Goal: Task Accomplishment & Management: Manage account settings

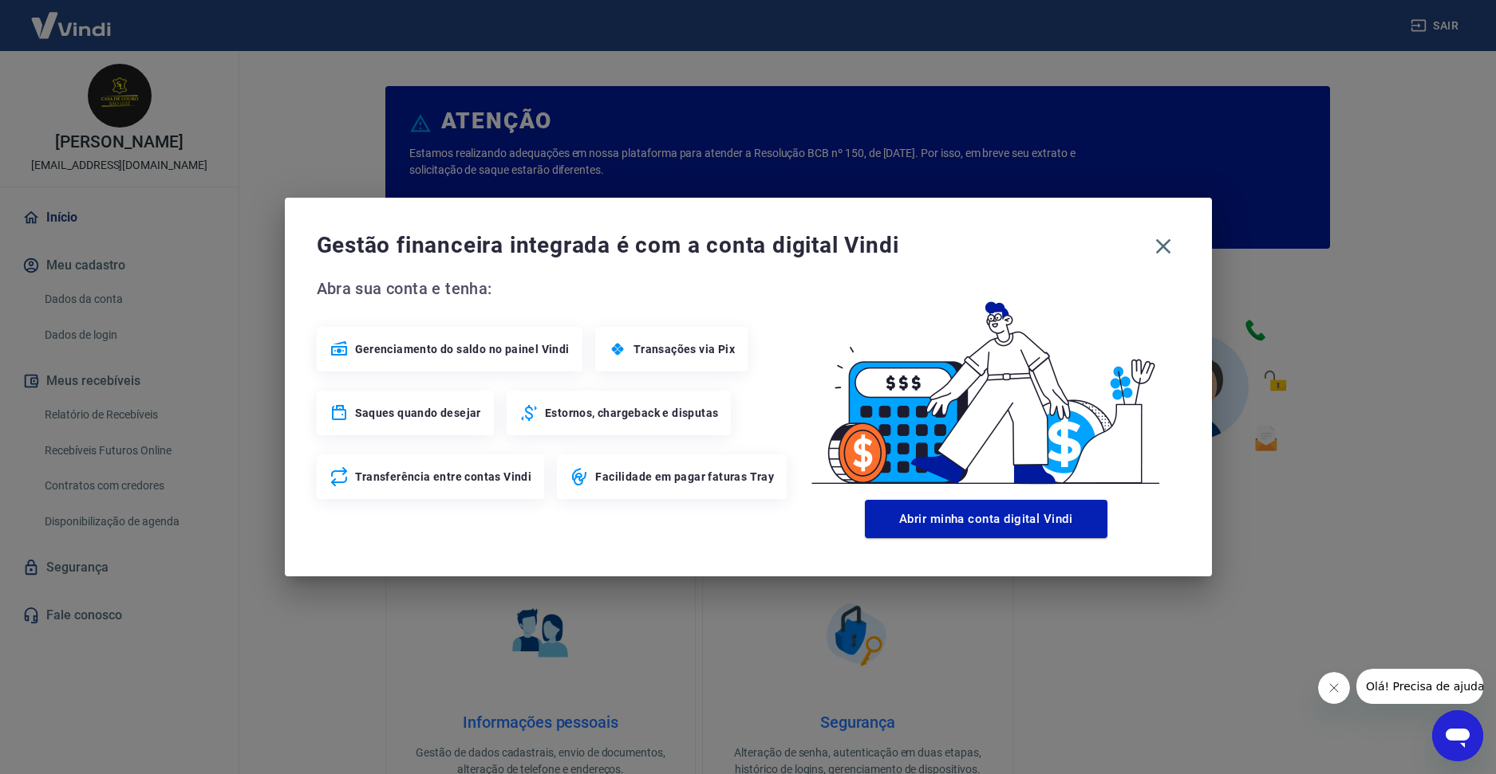
click at [964, 341] on img at bounding box center [986, 385] width 388 height 218
click at [1169, 244] on icon "button" at bounding box center [1163, 247] width 26 height 26
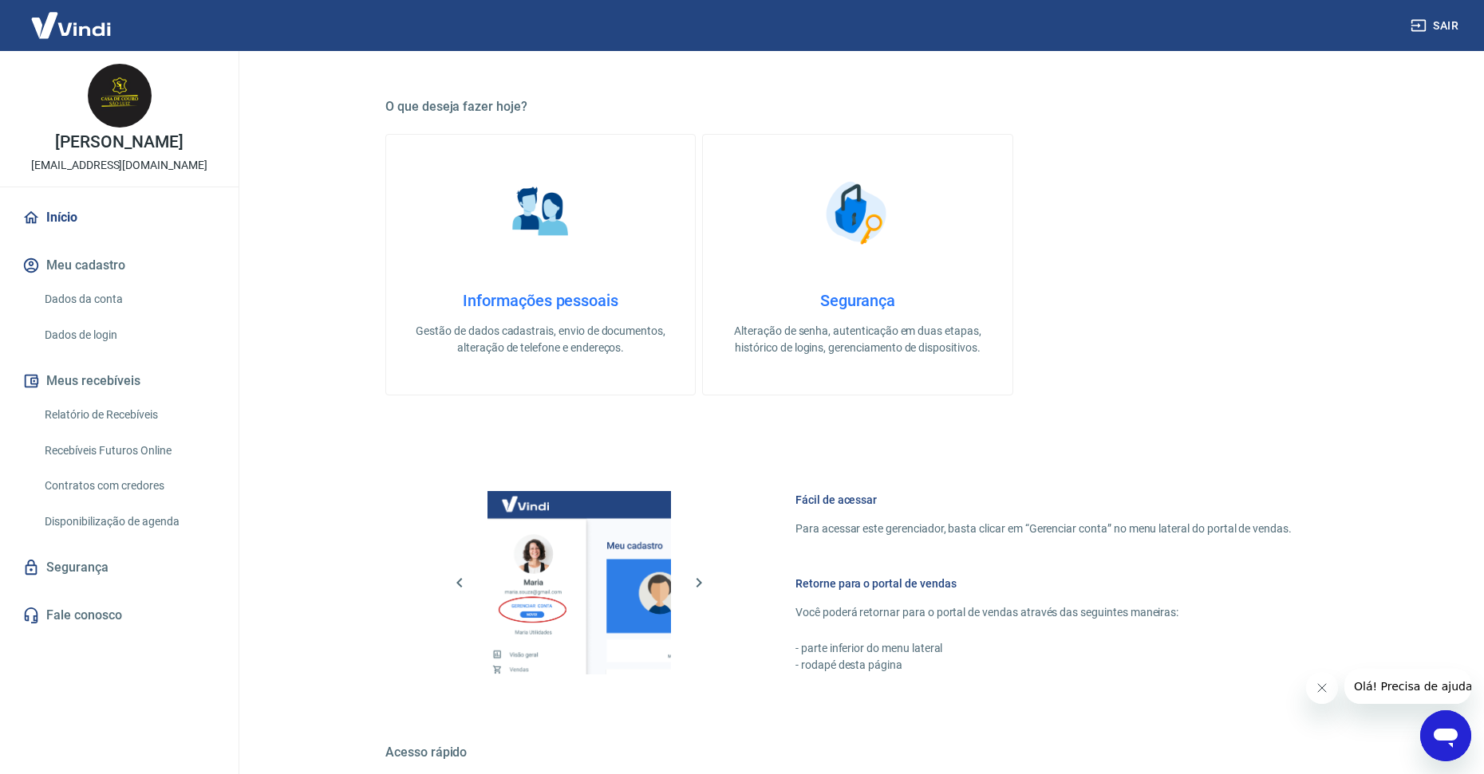
scroll to position [634, 0]
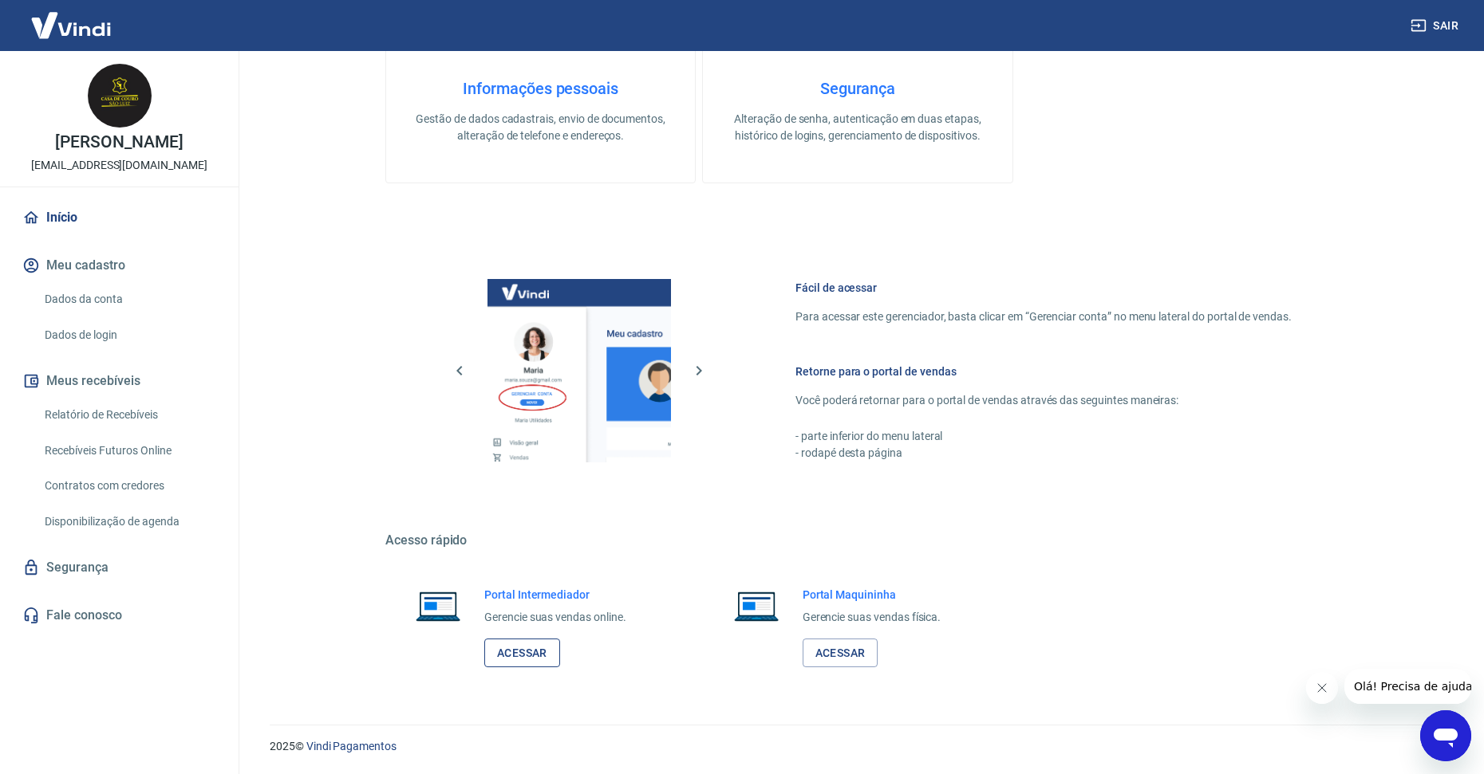
click at [522, 655] on link "Acessar" at bounding box center [522, 654] width 76 height 30
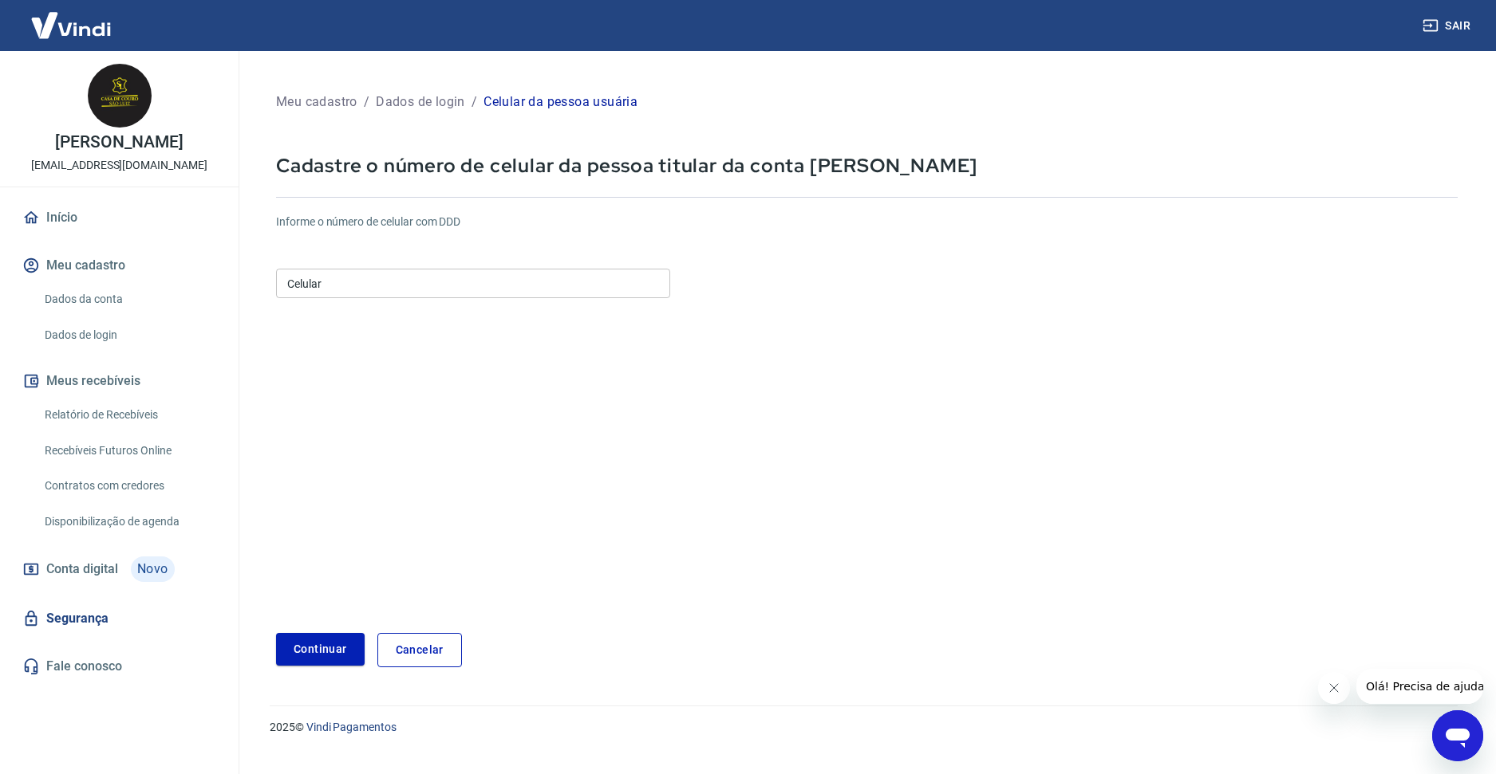
click at [491, 274] on input "Celular" at bounding box center [473, 284] width 394 height 30
type input "(15) 99738-5717"
click at [508, 547] on form "Informe o número de celular com DDD Celular (15) 99738-5717 Celular Continuar C…" at bounding box center [866, 434] width 1181 height 467
click at [342, 637] on button "Continuar" at bounding box center [320, 649] width 89 height 33
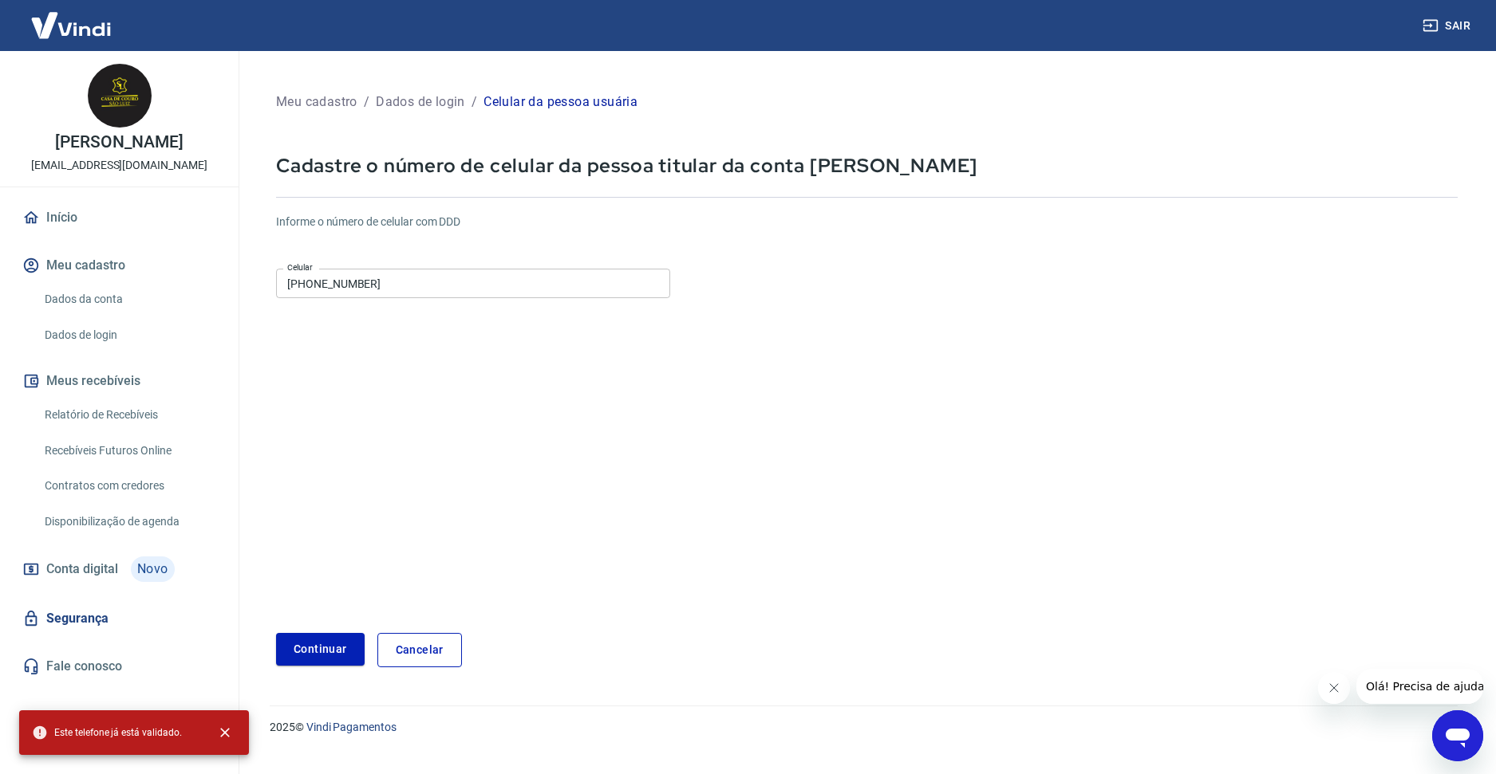
click at [879, 643] on div "Continuar Cancelar" at bounding box center [866, 650] width 1181 height 34
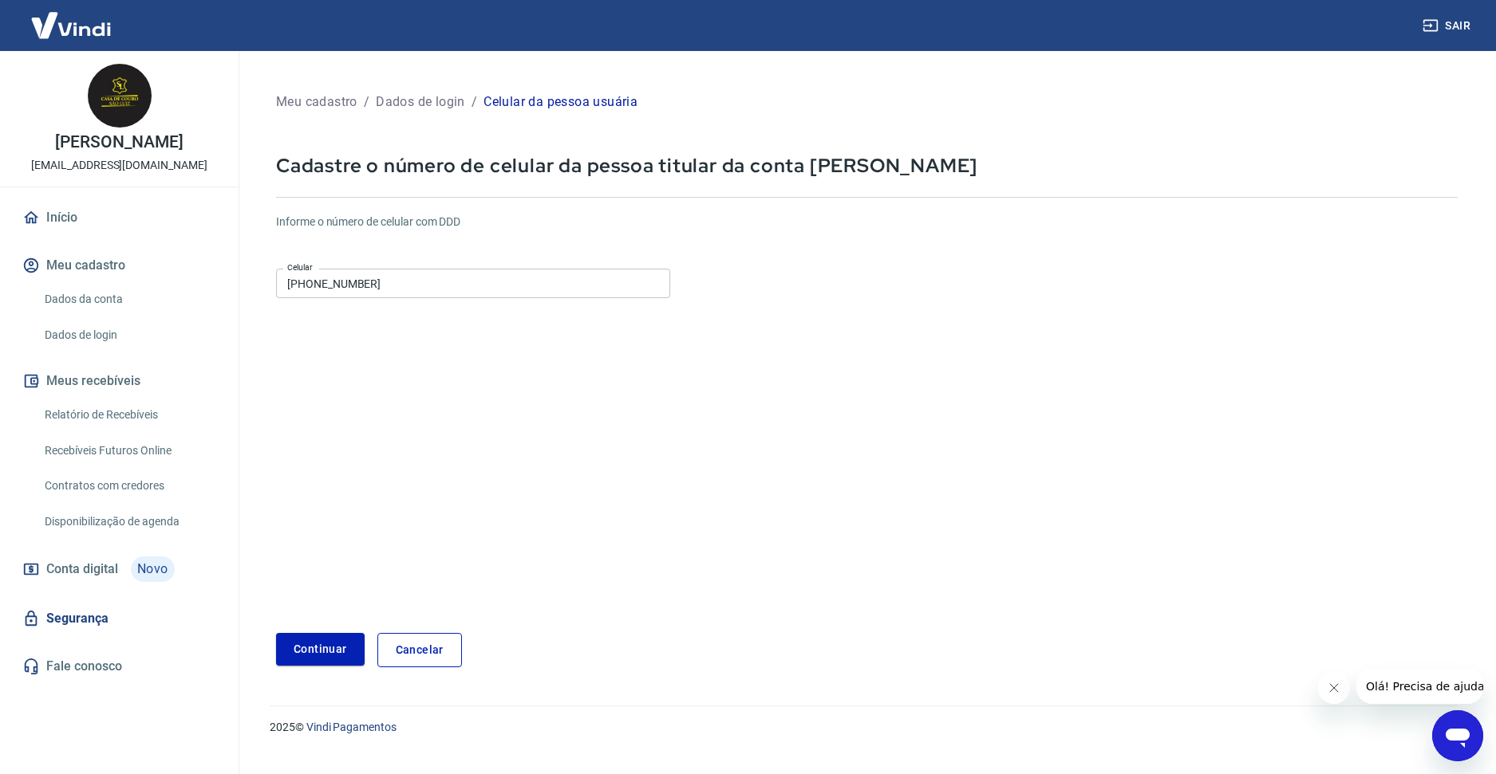
click at [92, 566] on span "Conta digital" at bounding box center [82, 569] width 72 height 22
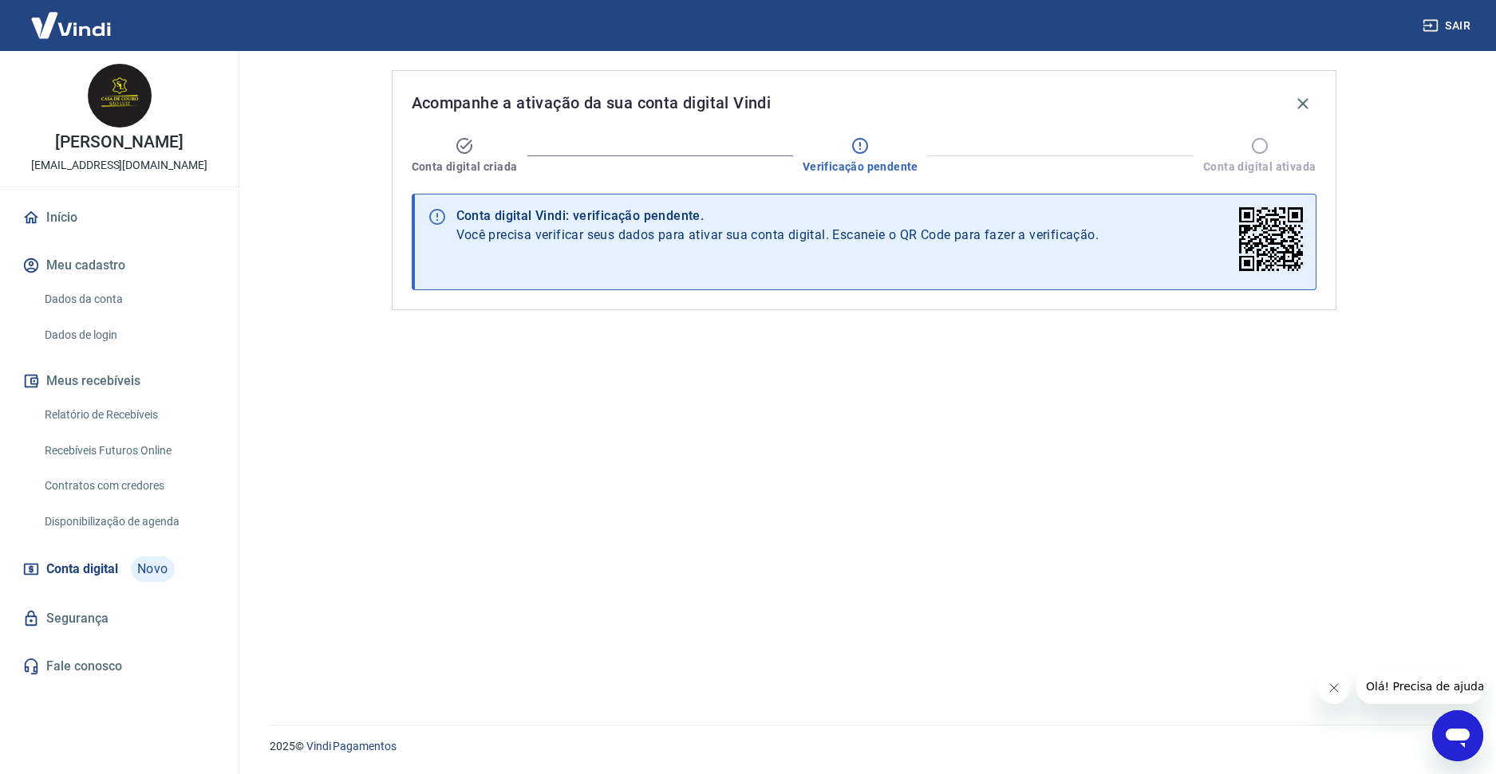
click at [1263, 151] on icon at bounding box center [1259, 145] width 19 height 19
drag, startPoint x: 504, startPoint y: 228, endPoint x: 708, endPoint y: 270, distance: 208.4
click at [706, 269] on div "Conta digital Vindi: verificação pendente. Você precisa verificar seus dados pa…" at bounding box center [777, 242] width 643 height 81
click at [708, 271] on div "Conta digital Vindi: verificação pendente. Você precisa verificar seus dados pa…" at bounding box center [777, 242] width 643 height 81
drag, startPoint x: 526, startPoint y: 215, endPoint x: 656, endPoint y: 220, distance: 130.9
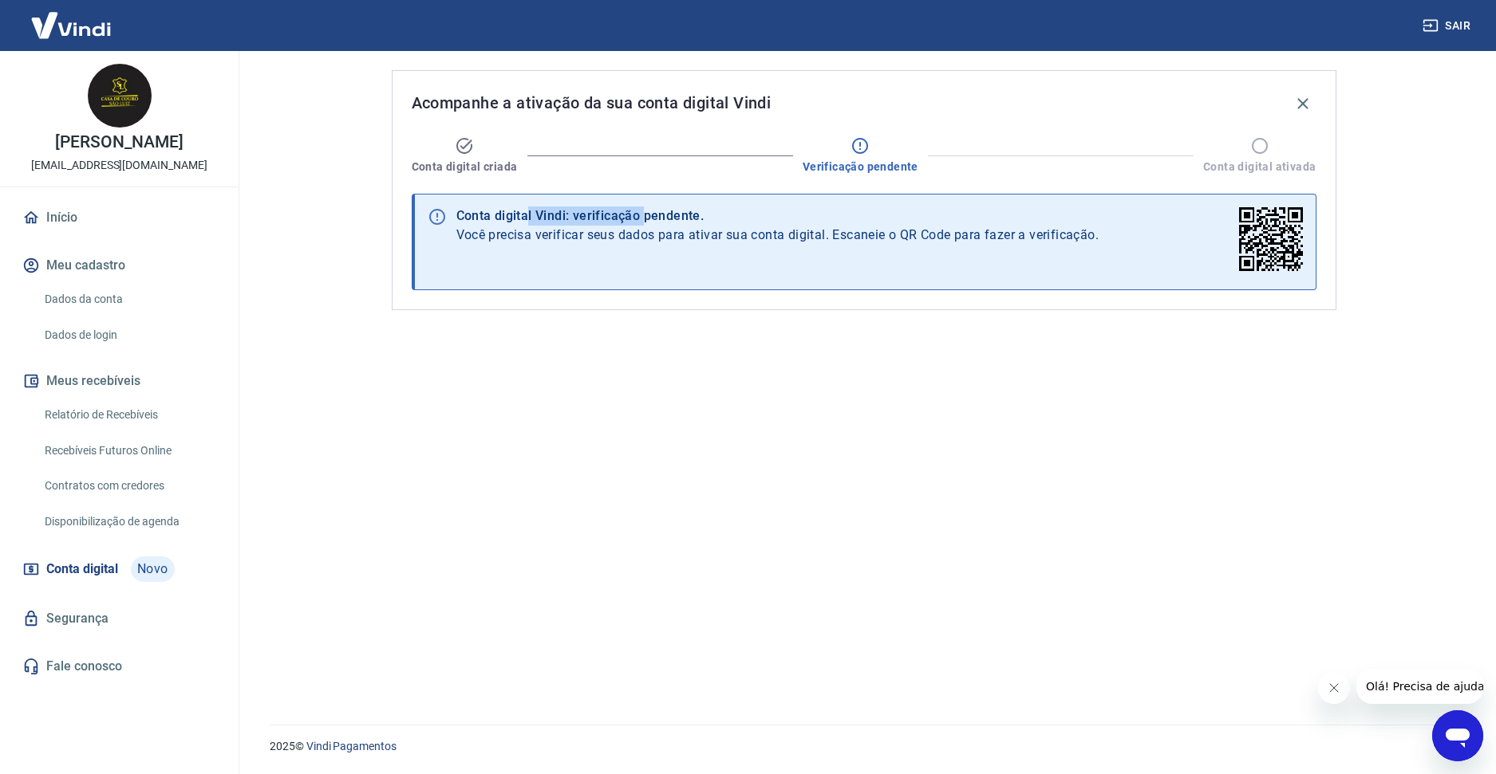
click at [653, 220] on div "Conta digital Vindi: verificação pendente." at bounding box center [777, 216] width 643 height 19
click at [656, 220] on div "Conta digital Vindi: verificação pendente." at bounding box center [777, 216] width 643 height 19
click at [1062, 589] on div "Acompanhe a ativação da sua conta digital Vindi Conta digital criada Verificaçã…" at bounding box center [863, 378] width 983 height 655
drag, startPoint x: 1106, startPoint y: 550, endPoint x: 964, endPoint y: 464, distance: 166.1
click at [1106, 550] on div "Acompanhe a ativação da sua conta digital Vindi Conta digital criada Verificaçã…" at bounding box center [863, 378] width 983 height 655
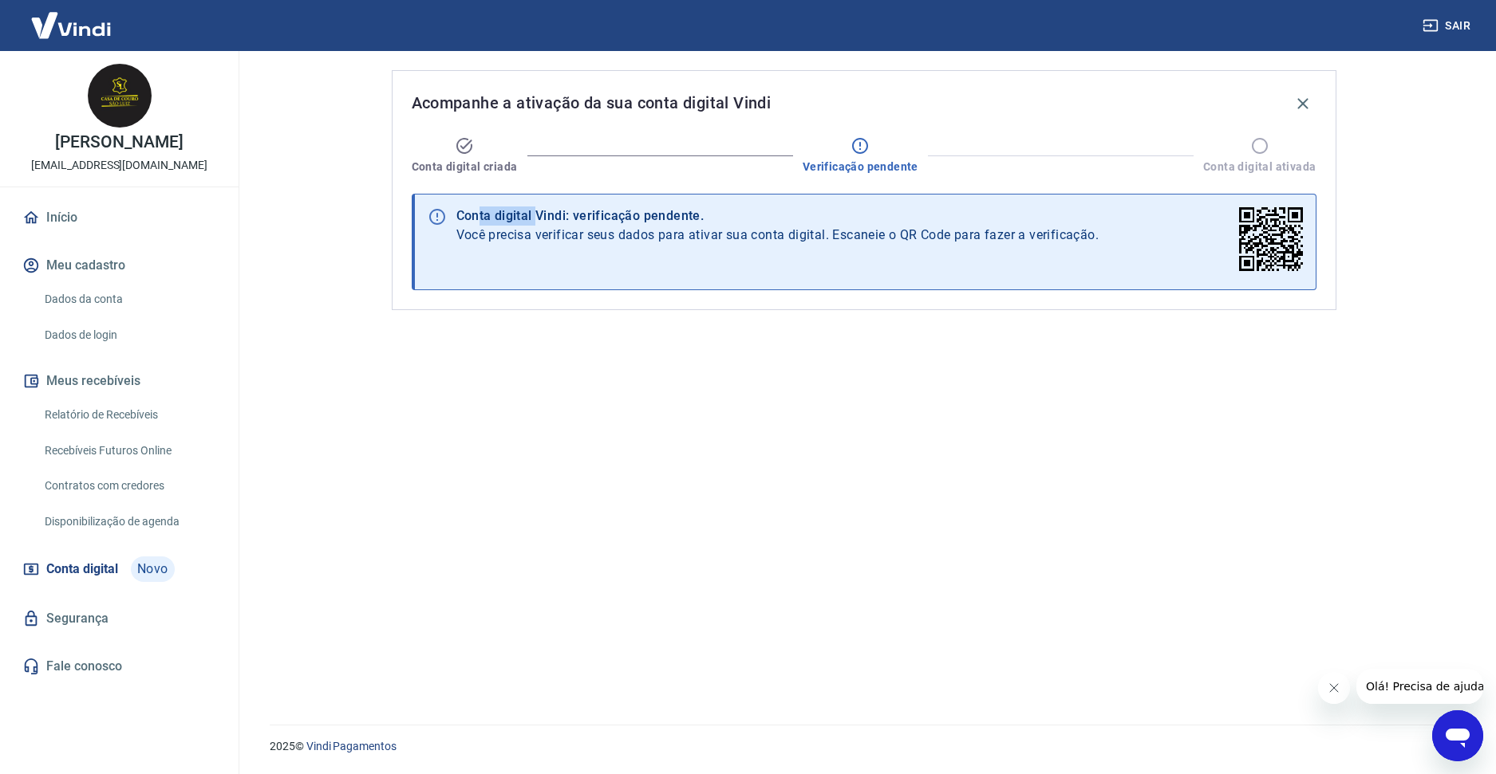
drag, startPoint x: 540, startPoint y: 219, endPoint x: 727, endPoint y: 219, distance: 187.4
click at [692, 219] on div "Conta digital Vindi: verificação pendente." at bounding box center [777, 216] width 643 height 19
drag, startPoint x: 725, startPoint y: 231, endPoint x: 702, endPoint y: 231, distance: 23.1
click at [725, 231] on span "Você precisa verificar seus dados para ativar sua conta digital. Escaneie o QR …" at bounding box center [777, 235] width 643 height 19
drag, startPoint x: 589, startPoint y: 220, endPoint x: 752, endPoint y: 219, distance: 163.5
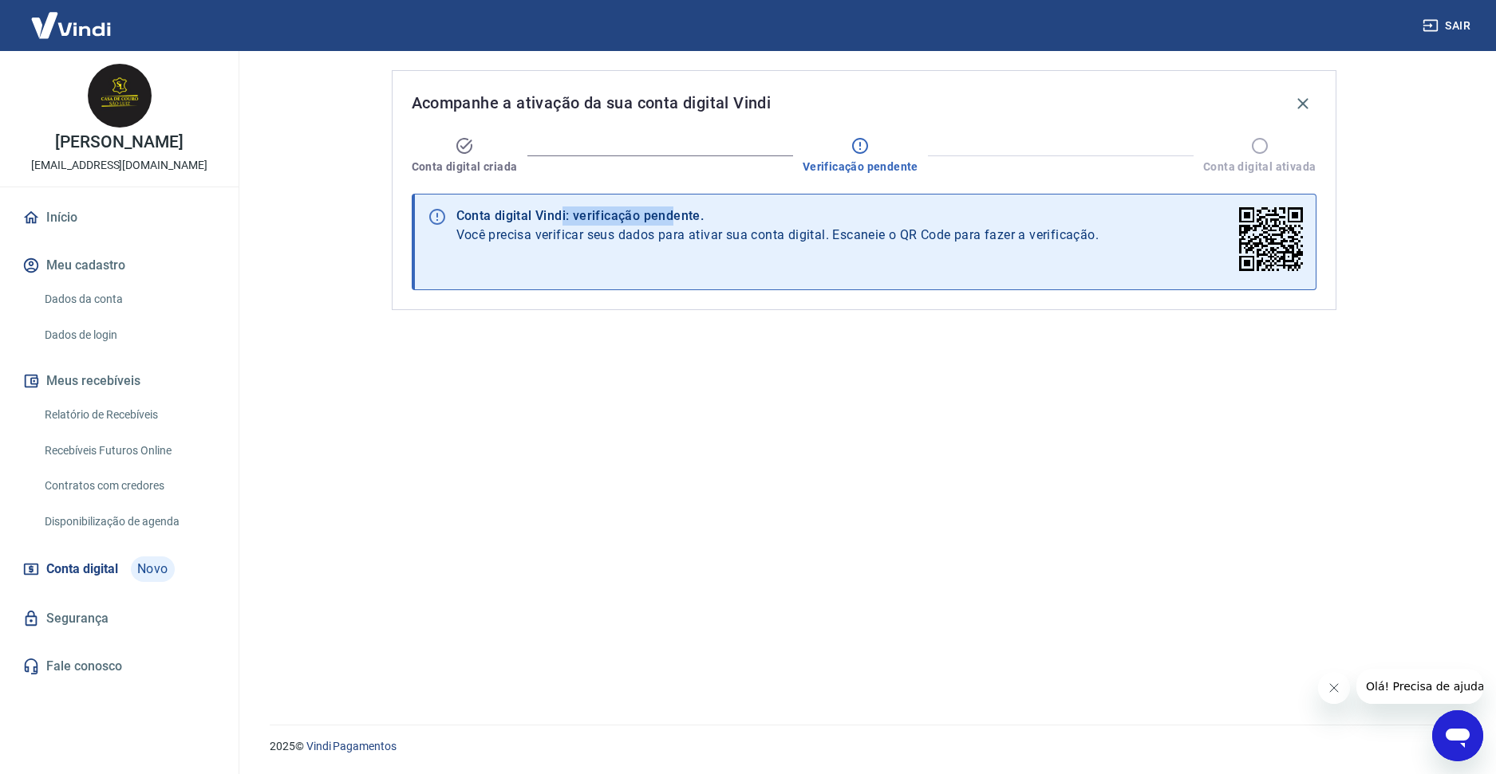
click at [688, 219] on div "Conta digital Vindi: verificação pendente." at bounding box center [777, 216] width 643 height 19
click at [775, 235] on span "Você precisa verificar seus dados para ativar sua conta digital. Escaneie o QR …" at bounding box center [777, 235] width 643 height 19
drag, startPoint x: 742, startPoint y: 224, endPoint x: 539, endPoint y: 227, distance: 202.6
click at [539, 227] on div "Conta digital Vindi: verificação pendente. Você precisa verificar seus dados pa…" at bounding box center [777, 242] width 643 height 81
click at [747, 250] on div "Conta digital Vindi: verificação pendente. Você precisa verificar seus dados pa…" at bounding box center [777, 242] width 643 height 81
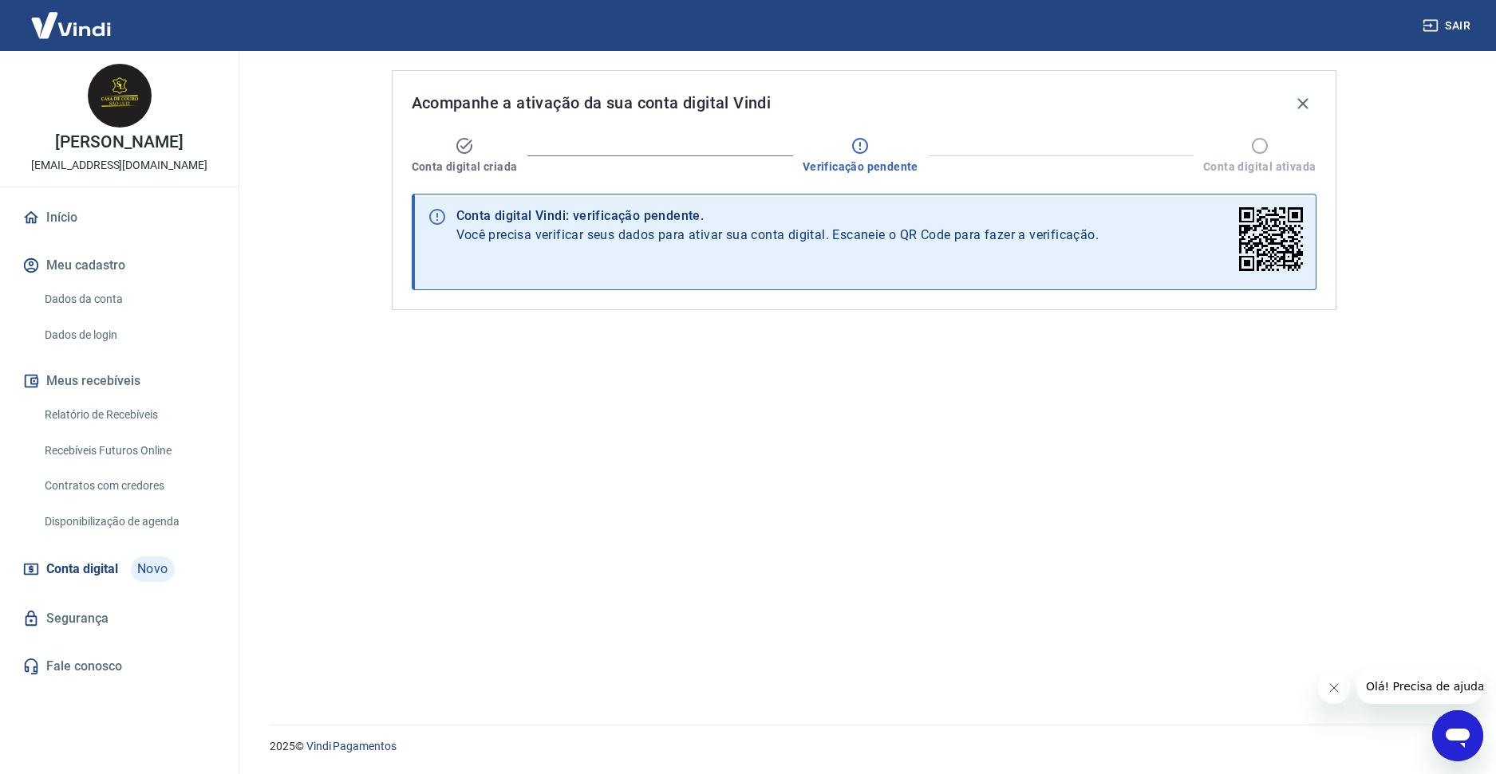
drag, startPoint x: 446, startPoint y: 215, endPoint x: 633, endPoint y: 231, distance: 187.3
click at [600, 221] on div "Conta digital Vindi: verificação pendente. Você precisa verificar seus dados pa…" at bounding box center [864, 242] width 905 height 97
click at [644, 248] on div "Conta digital Vindi: verificação pendente. Você precisa verificar seus dados pa…" at bounding box center [777, 242] width 643 height 81
drag, startPoint x: 507, startPoint y: 239, endPoint x: 704, endPoint y: 238, distance: 197.0
click at [704, 238] on span "Você precisa verificar seus dados para ativar sua conta digital. Escaneie o QR …" at bounding box center [777, 235] width 643 height 19
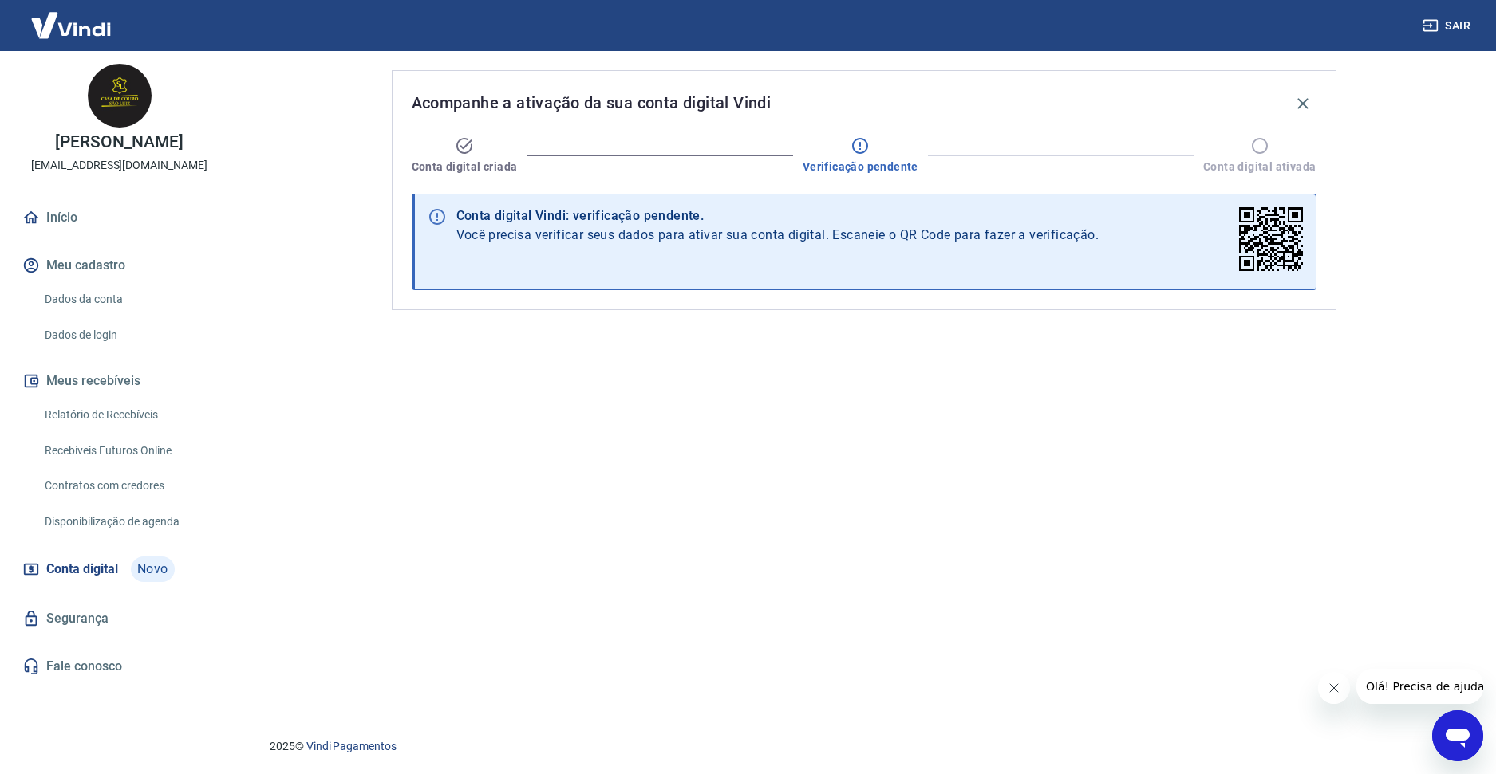
drag, startPoint x: 735, startPoint y: 271, endPoint x: 724, endPoint y: 267, distance: 11.1
click at [735, 271] on div "Conta digital Vindi: verificação pendente. Você precisa verificar seus dados pa…" at bounding box center [777, 242] width 643 height 81
click at [530, 208] on div "Conta digital Vindi: verificação pendente." at bounding box center [777, 216] width 643 height 19
click at [463, 246] on div "Conta digital Vindi: verificação pendente. Você precisa verificar seus dados pa…" at bounding box center [777, 242] width 643 height 81
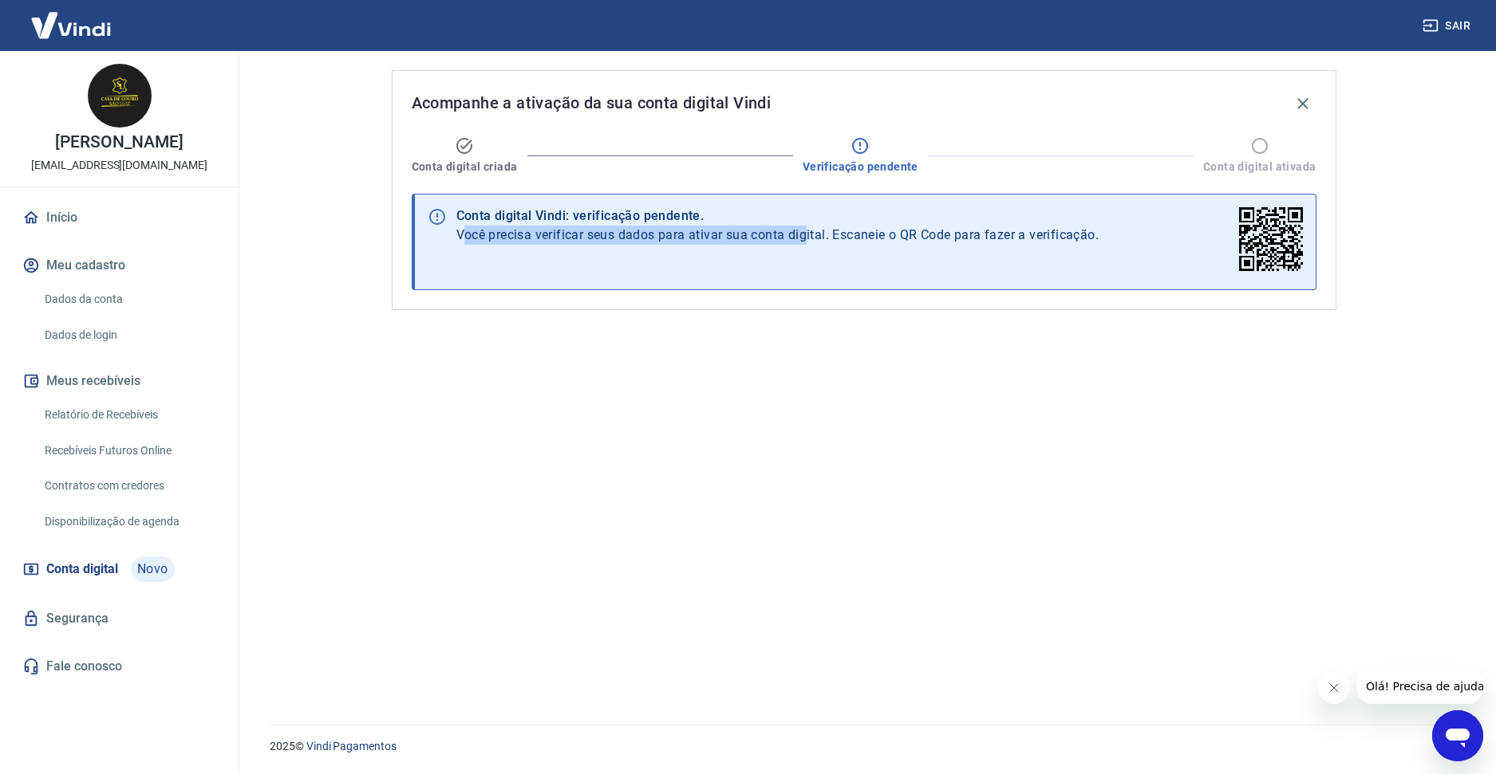
drag, startPoint x: 462, startPoint y: 236, endPoint x: 806, endPoint y: 242, distance: 343.8
click at [806, 242] on span "Você precisa verificar seus dados para ativar sua conta digital. Escaneie o QR …" at bounding box center [777, 235] width 643 height 19
click at [731, 273] on div "Conta digital Vindi: verificação pendente. Você precisa verificar seus dados pa…" at bounding box center [777, 242] width 643 height 81
click at [684, 246] on div "Conta digital Vindi: verificação pendente. Você precisa verificar seus dados pa…" at bounding box center [777, 242] width 643 height 81
click at [1225, 566] on div "Acompanhe a ativação da sua conta digital Vindi Conta digital criada Verificaçã…" at bounding box center [863, 378] width 983 height 655
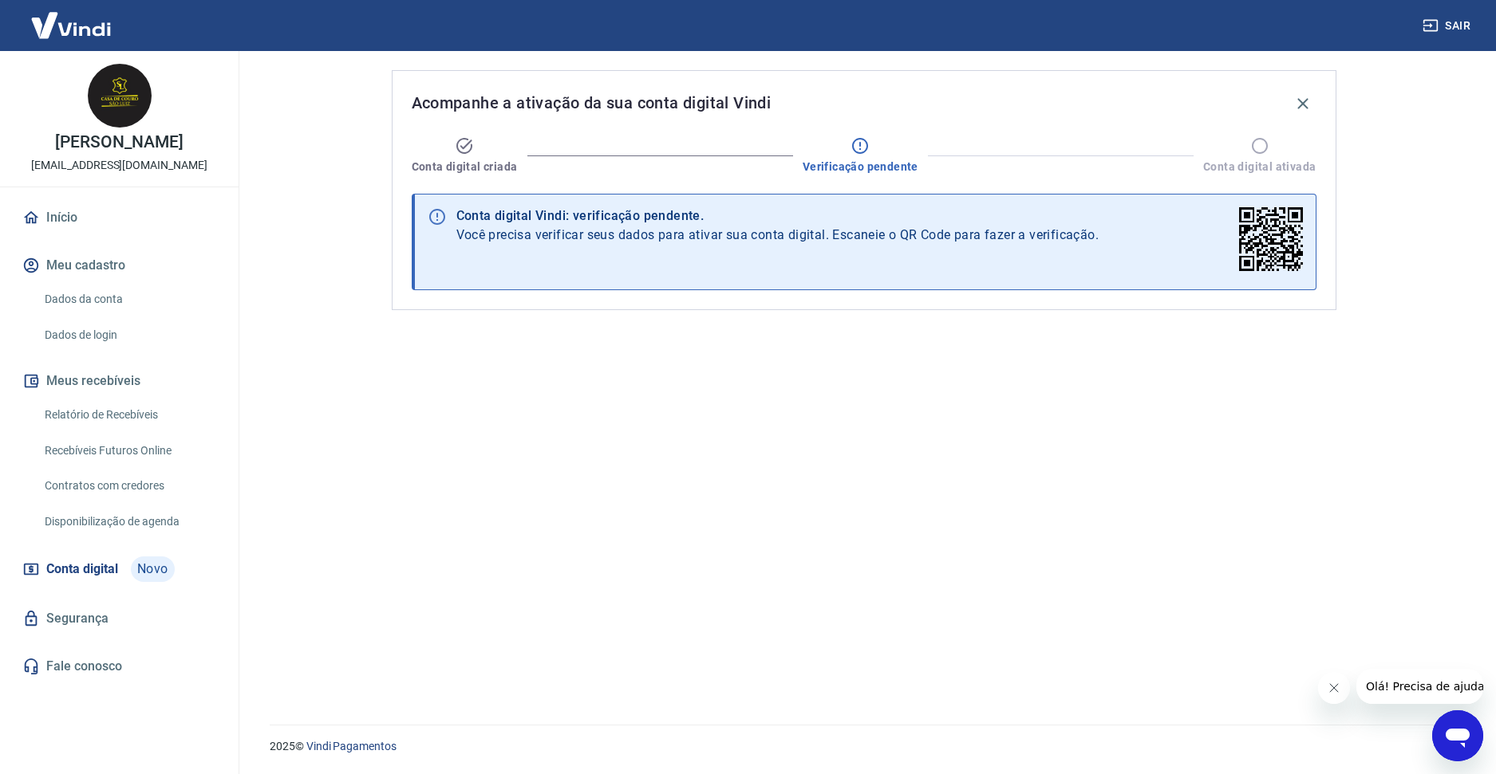
click at [88, 298] on link "Dados da conta" at bounding box center [128, 299] width 181 height 33
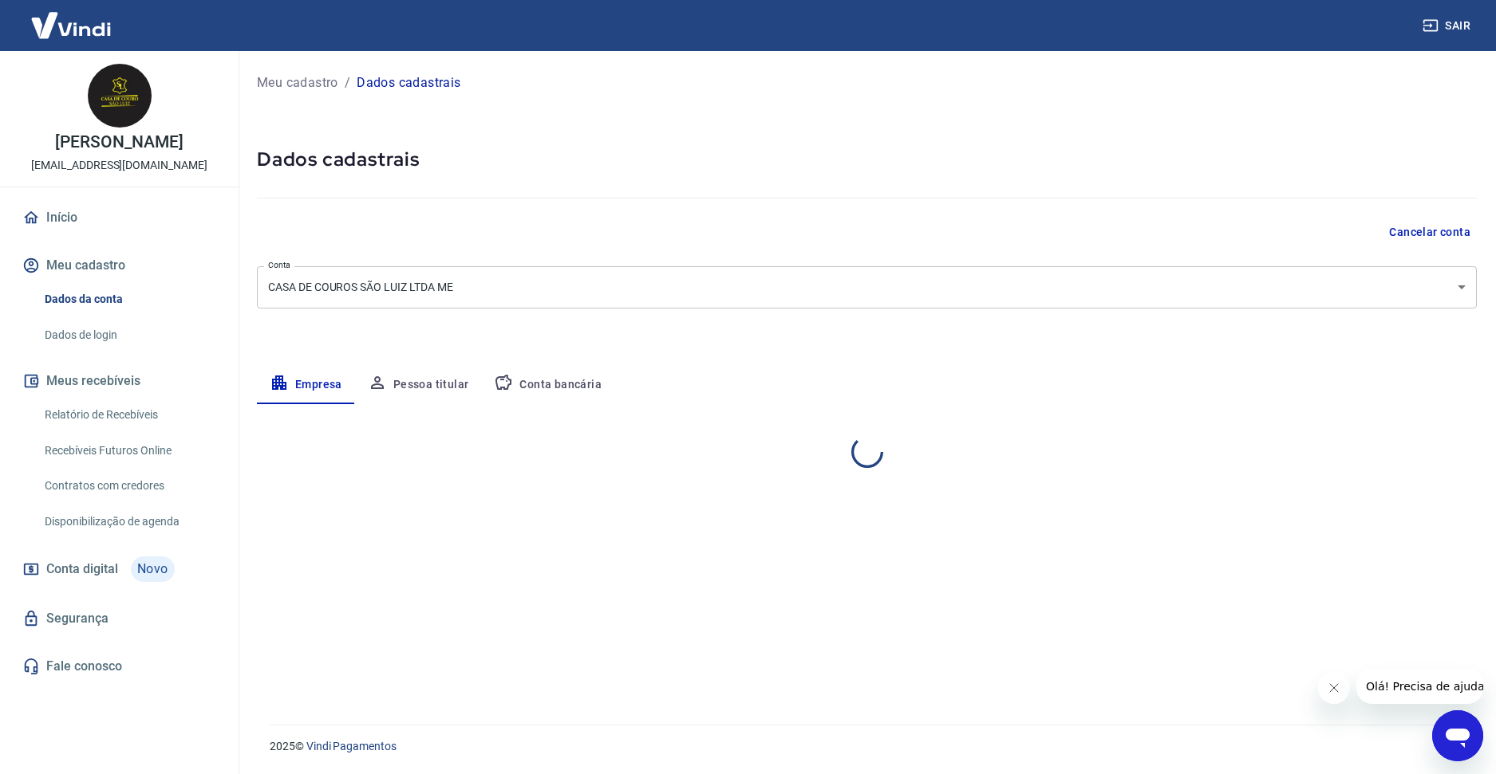
select select "SP"
select select "business"
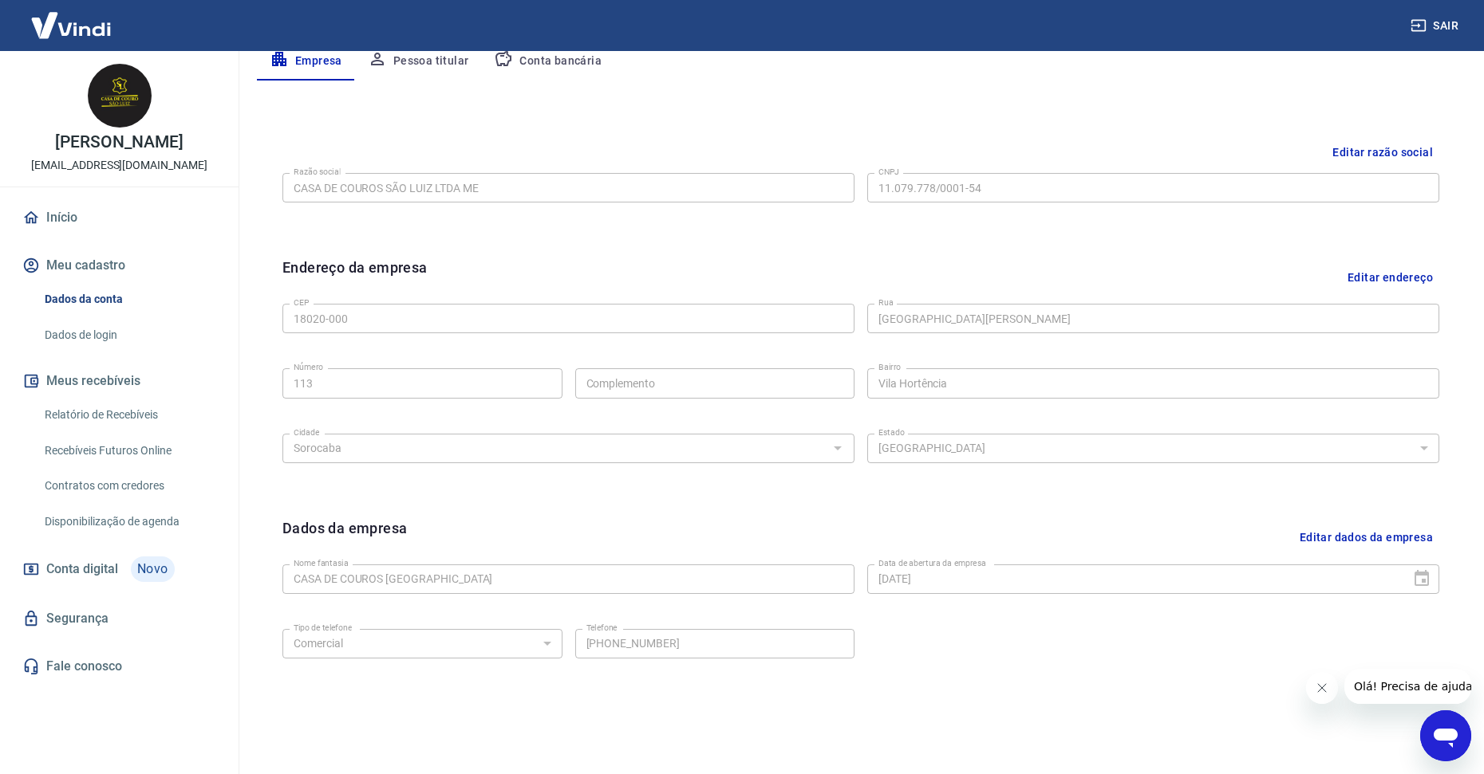
scroll to position [296, 0]
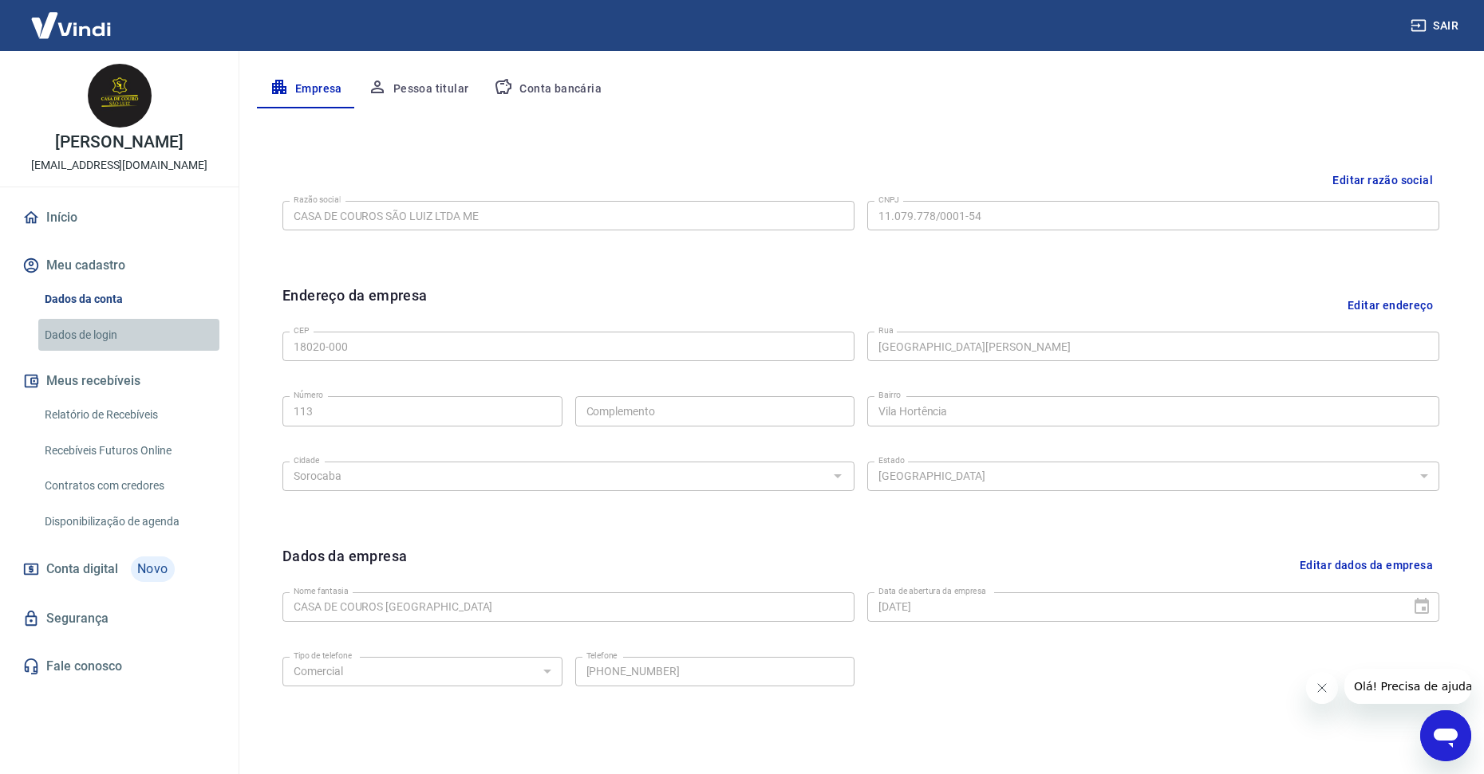
click at [69, 339] on link "Dados de login" at bounding box center [128, 335] width 181 height 33
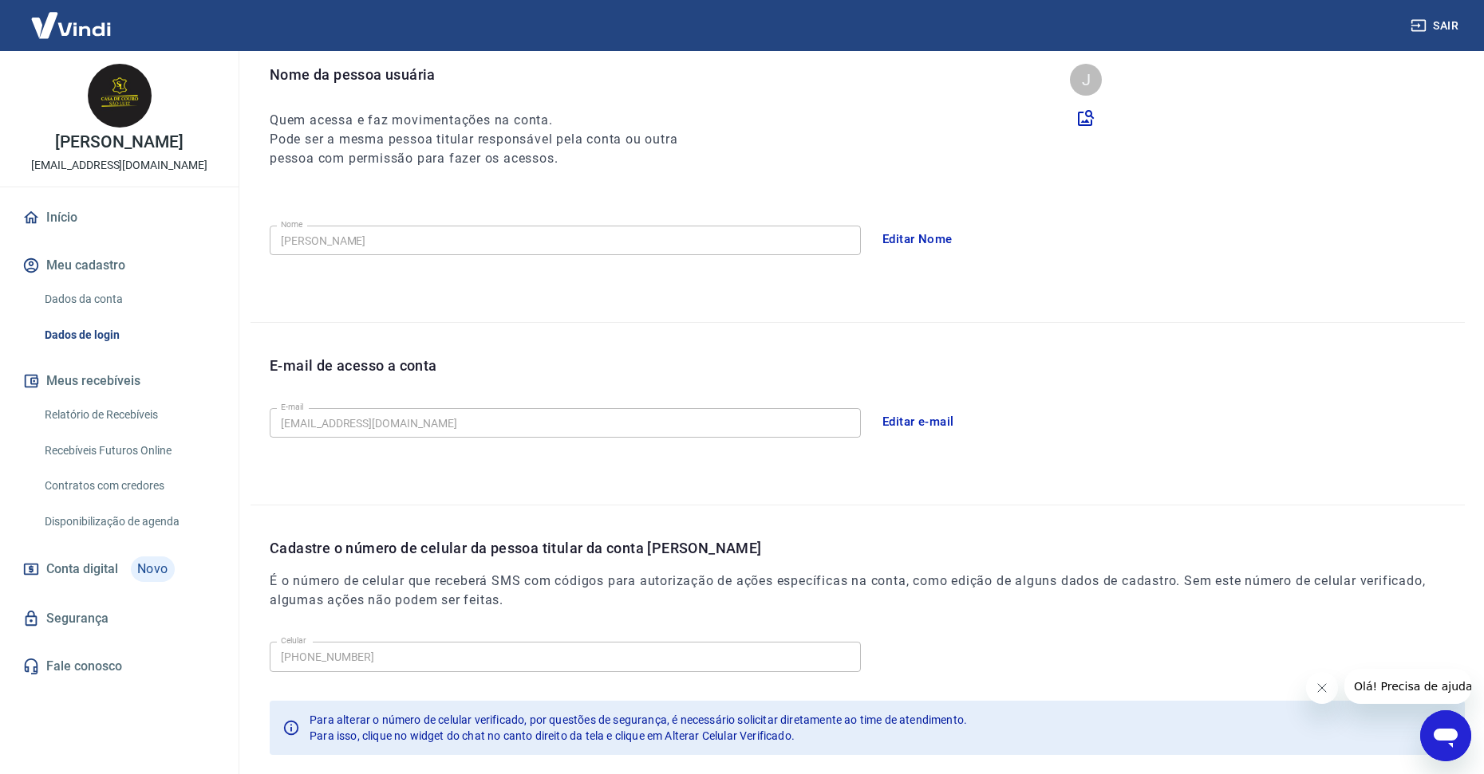
scroll to position [247, 0]
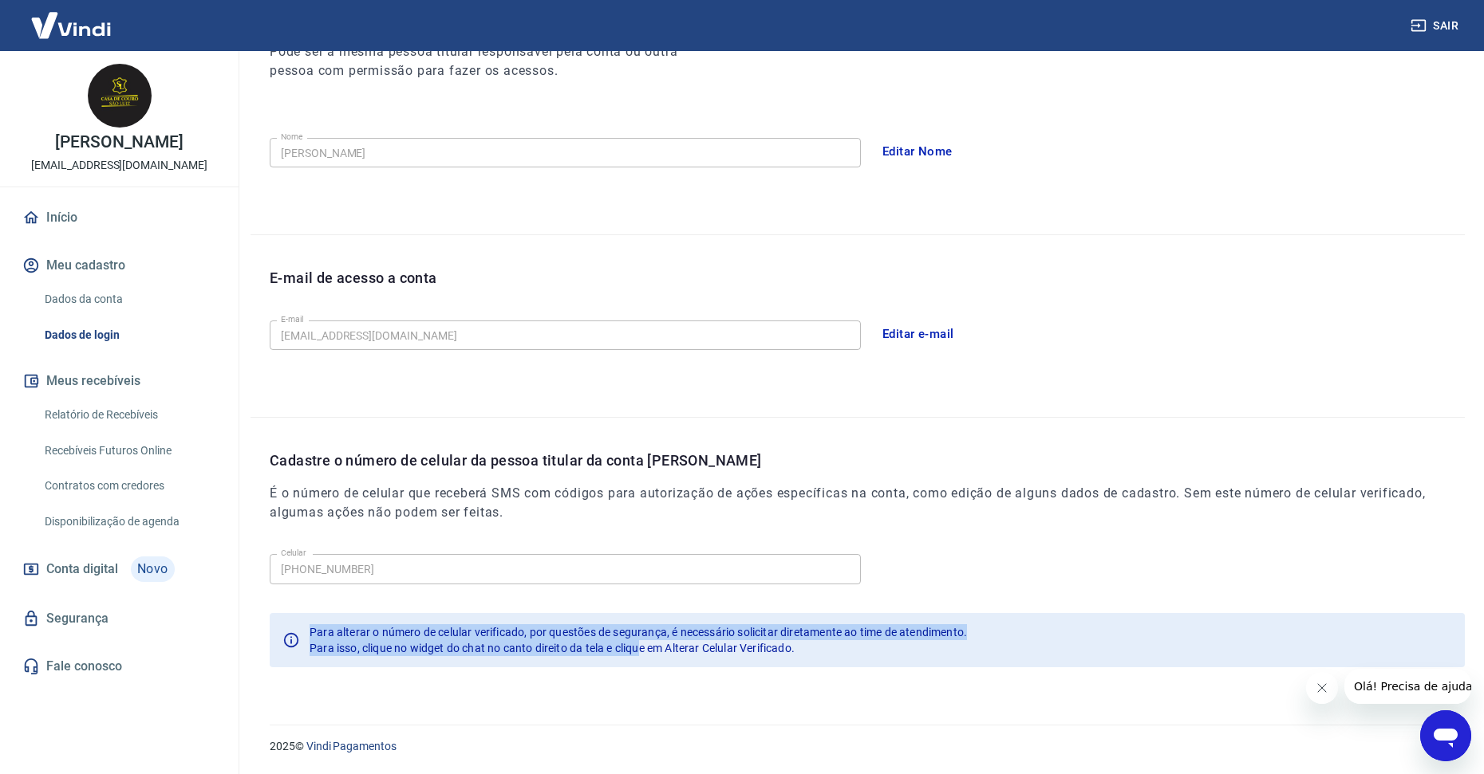
drag, startPoint x: 309, startPoint y: 636, endPoint x: 617, endPoint y: 674, distance: 310.3
click at [643, 650] on div "Para alterar o número de celular verificado, por questões de segurança, é neces…" at bounding box center [637, 640] width 657 height 45
click at [575, 691] on div "Meu cadastro / Dados de login Dados de login Nome da pessoa usuária Quem acessa…" at bounding box center [857, 255] width 1252 height 902
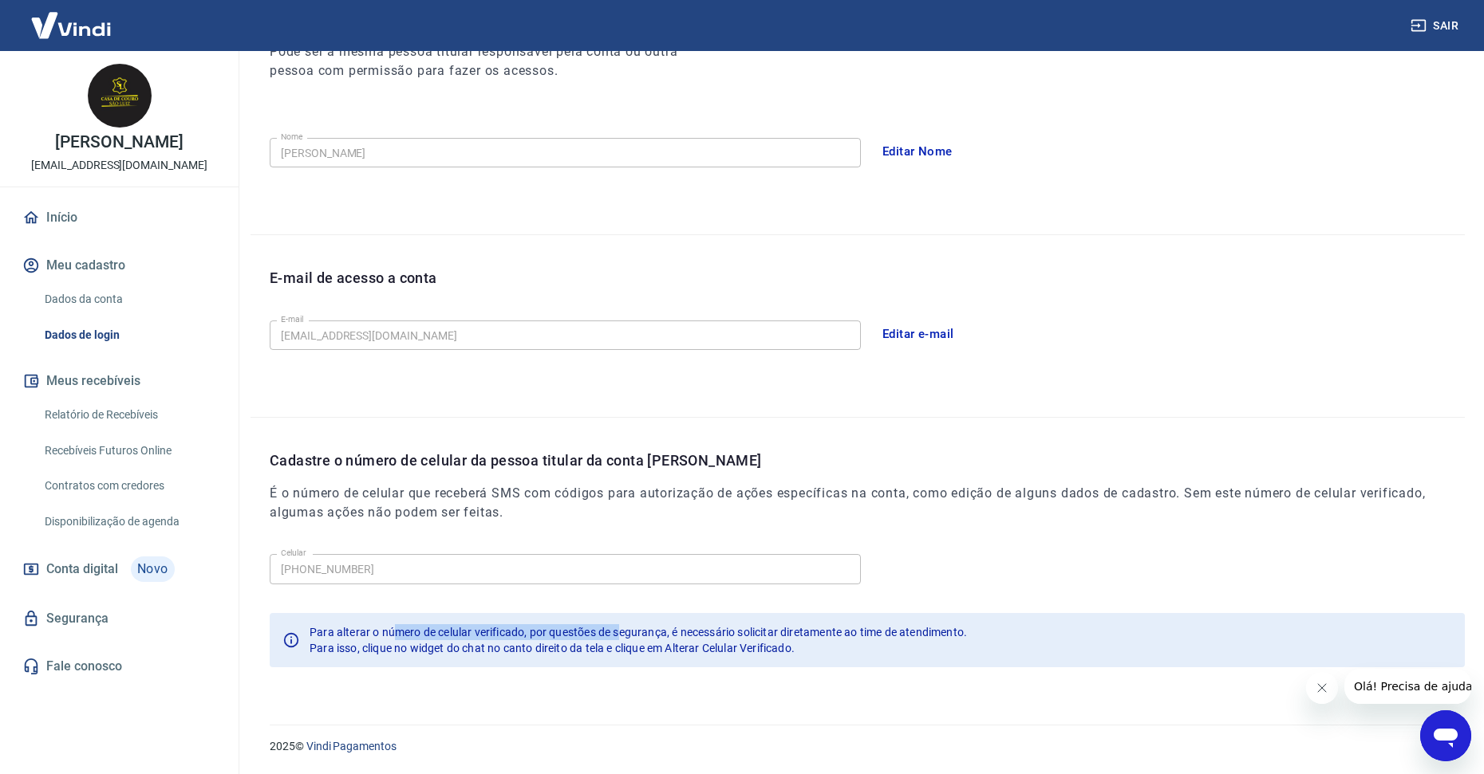
drag, startPoint x: 396, startPoint y: 617, endPoint x: 671, endPoint y: 631, distance: 275.6
click at [637, 631] on div "Para alterar o número de celular verificado, por questões de segurança, é neces…" at bounding box center [867, 640] width 1195 height 54
click at [707, 637] on span "Para alterar o número de celular verificado, por questões de segurança, é neces…" at bounding box center [637, 632] width 657 height 13
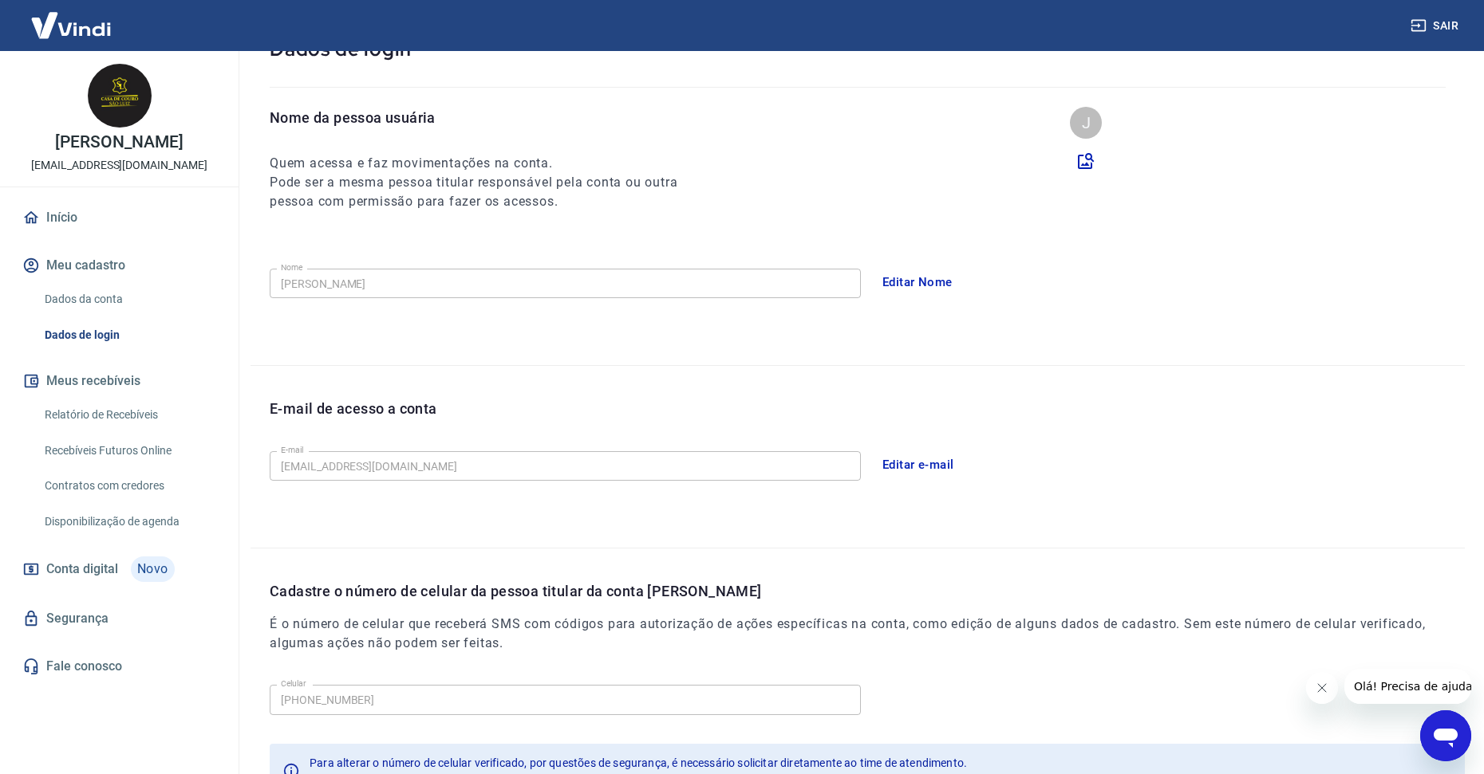
scroll to position [88, 0]
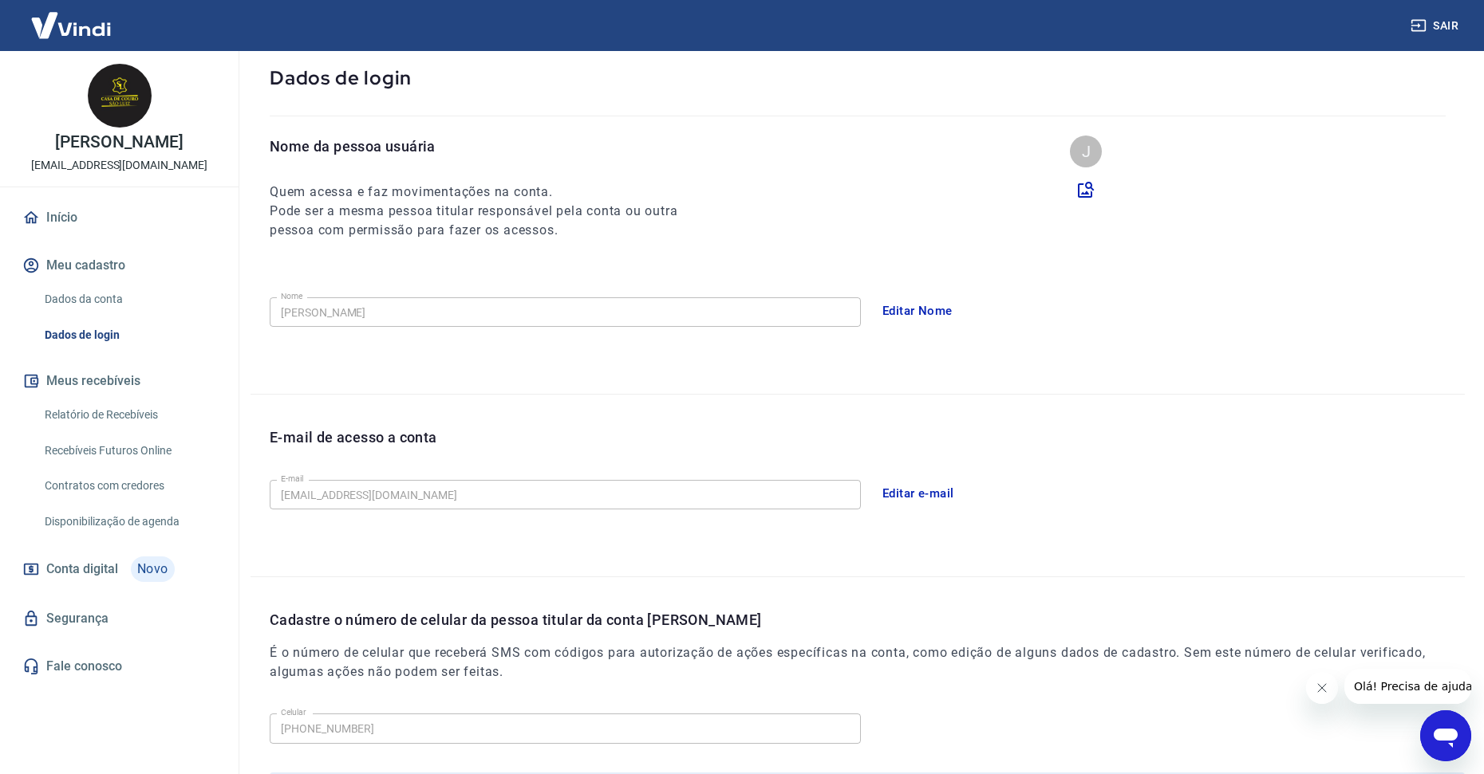
click at [96, 416] on link "Relatório de Recebíveis" at bounding box center [128, 415] width 181 height 33
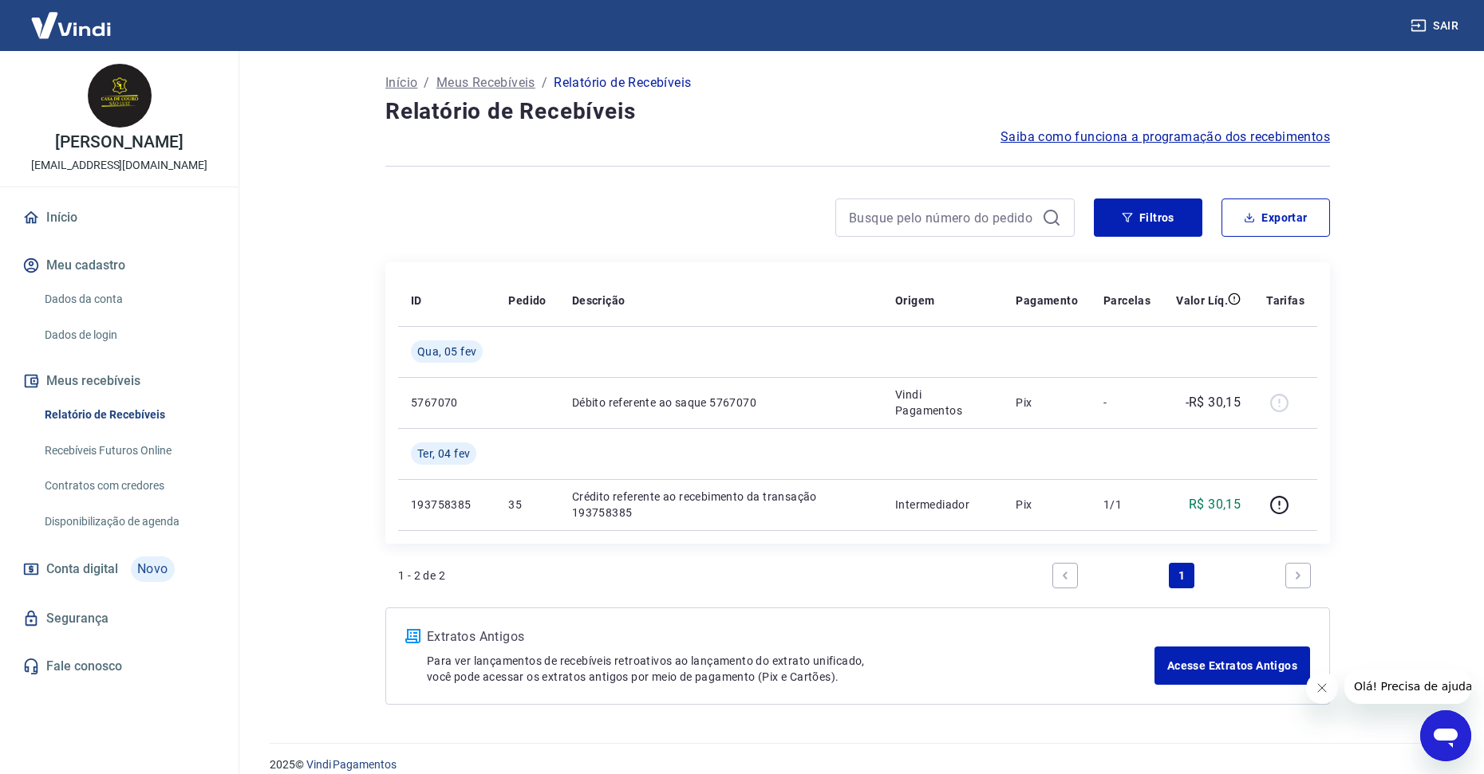
click at [77, 621] on link "Segurança" at bounding box center [119, 618] width 200 height 35
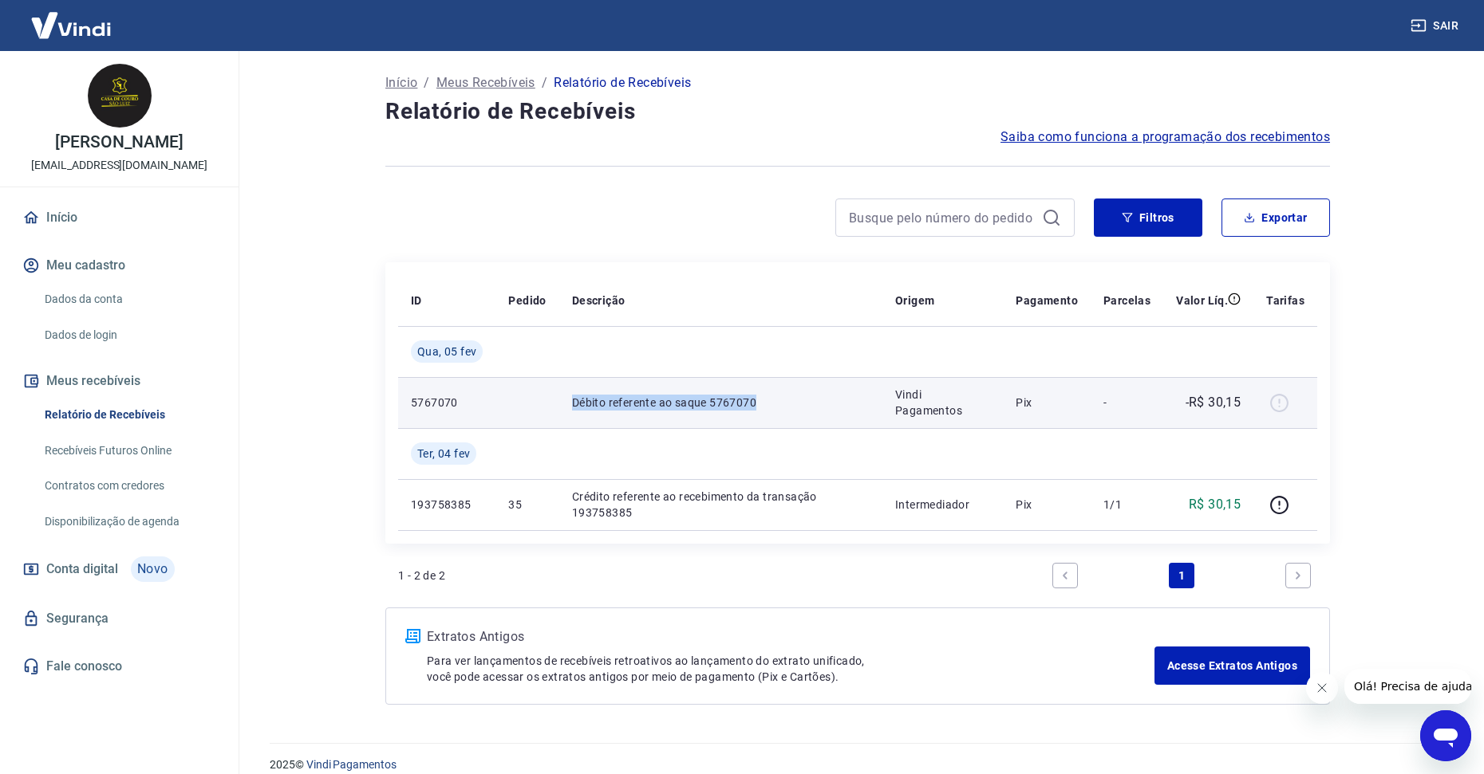
drag, startPoint x: 579, startPoint y: 404, endPoint x: 821, endPoint y: 404, distance: 241.7
click at [821, 404] on p "Débito referente ao saque 5767070" at bounding box center [721, 403] width 298 height 16
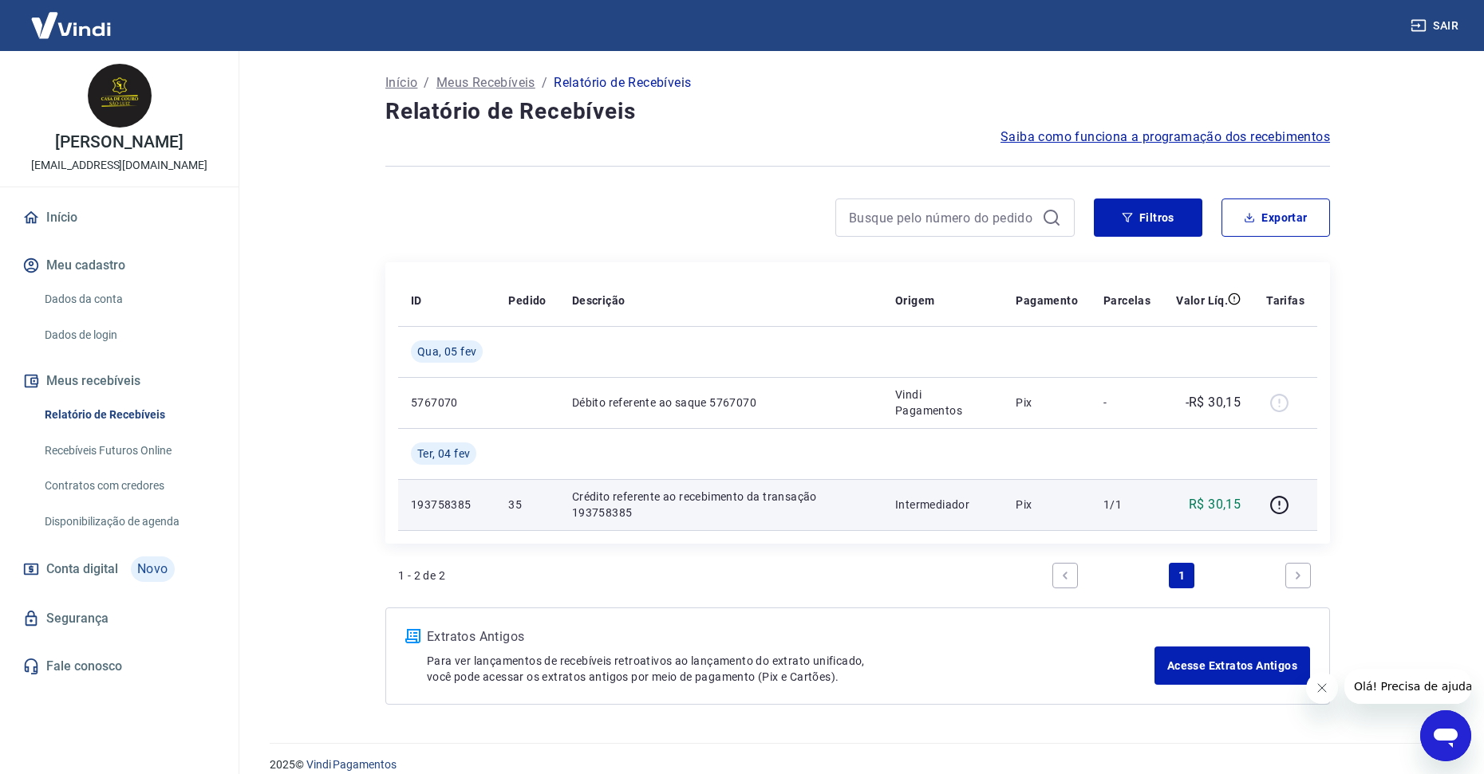
click at [776, 506] on p "Crédito referente ao recebimento da transação 193758385" at bounding box center [721, 505] width 298 height 32
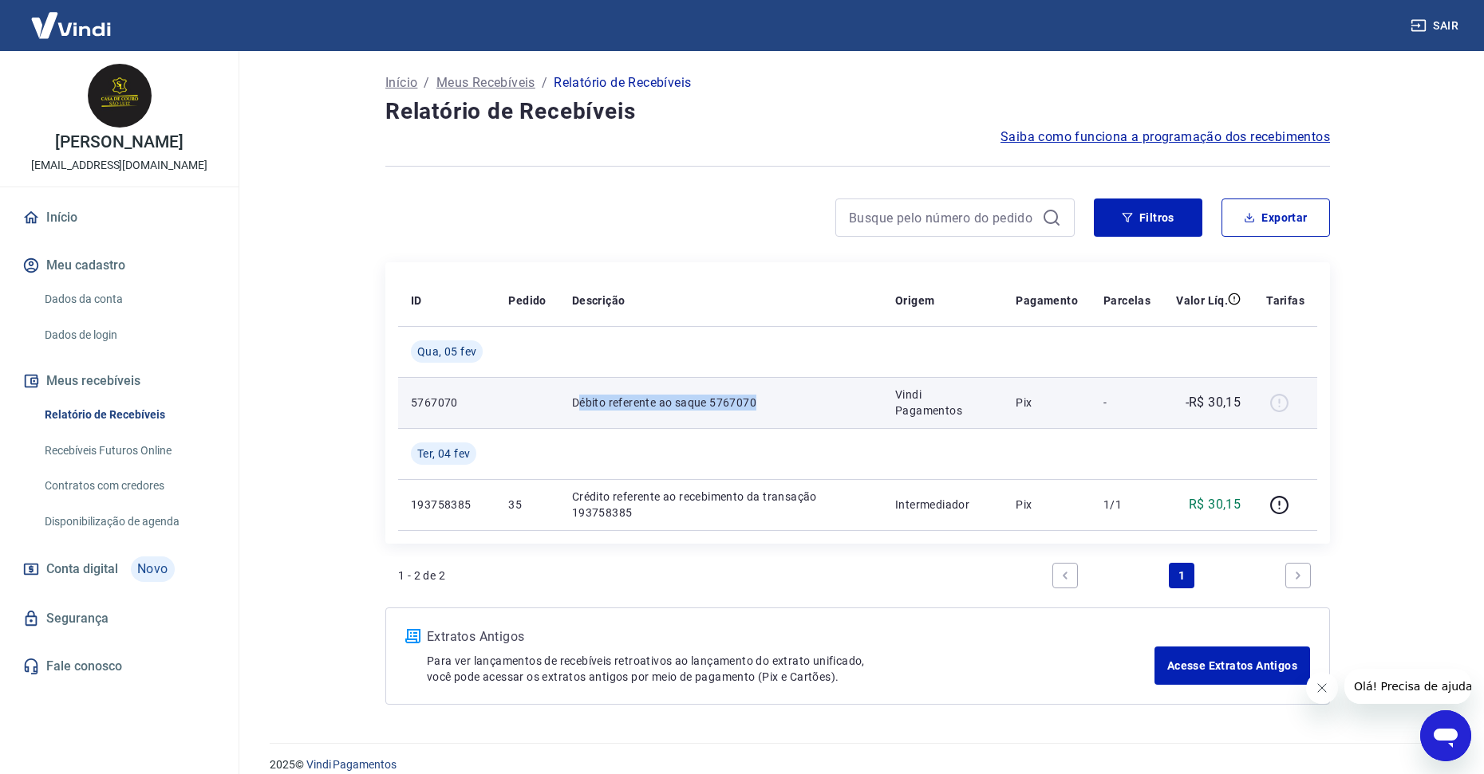
drag, startPoint x: 755, startPoint y: 416, endPoint x: 810, endPoint y: 426, distance: 55.9
click at [822, 418] on td "Débito referente ao saque 5767070" at bounding box center [720, 402] width 323 height 51
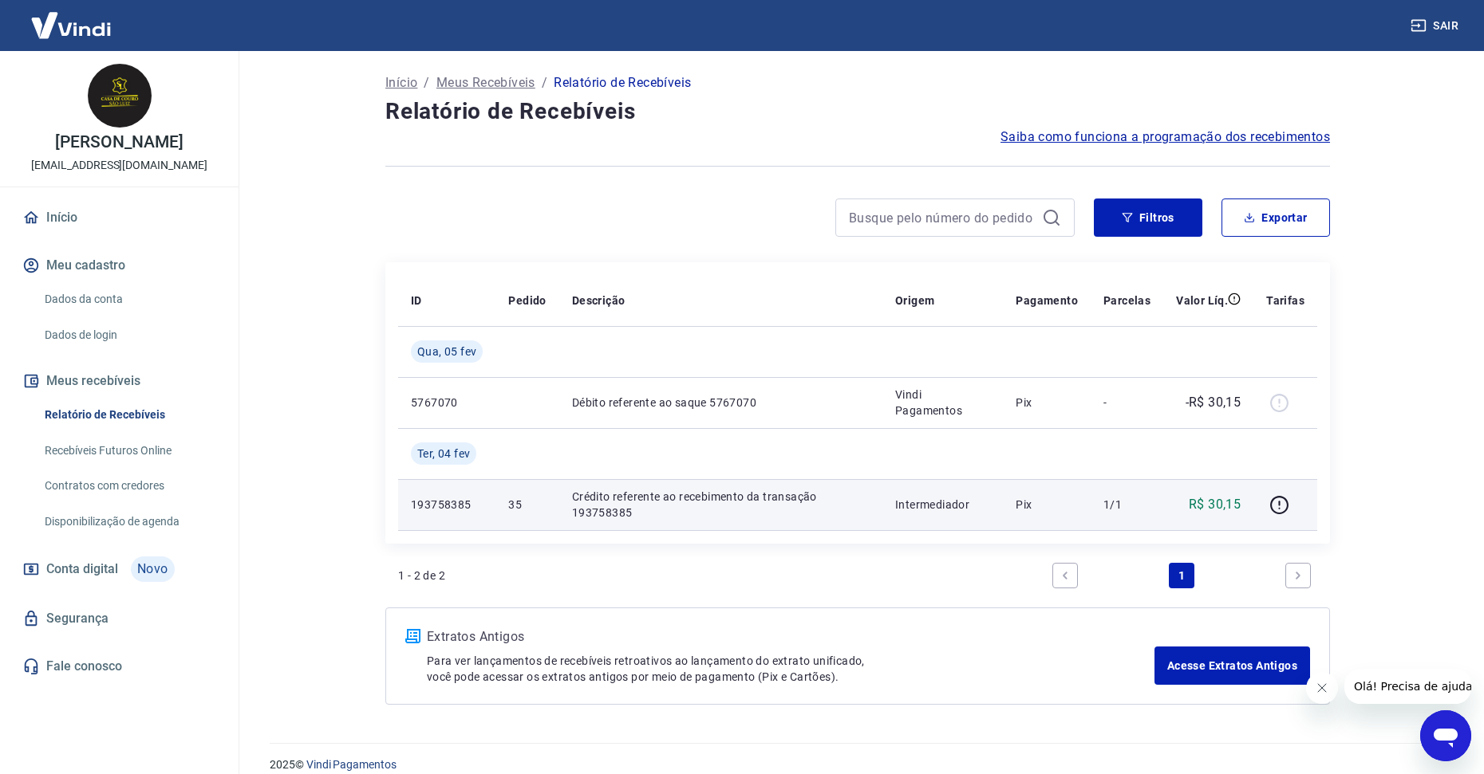
click at [731, 508] on p "Crédito referente ao recebimento da transação 193758385" at bounding box center [721, 505] width 298 height 32
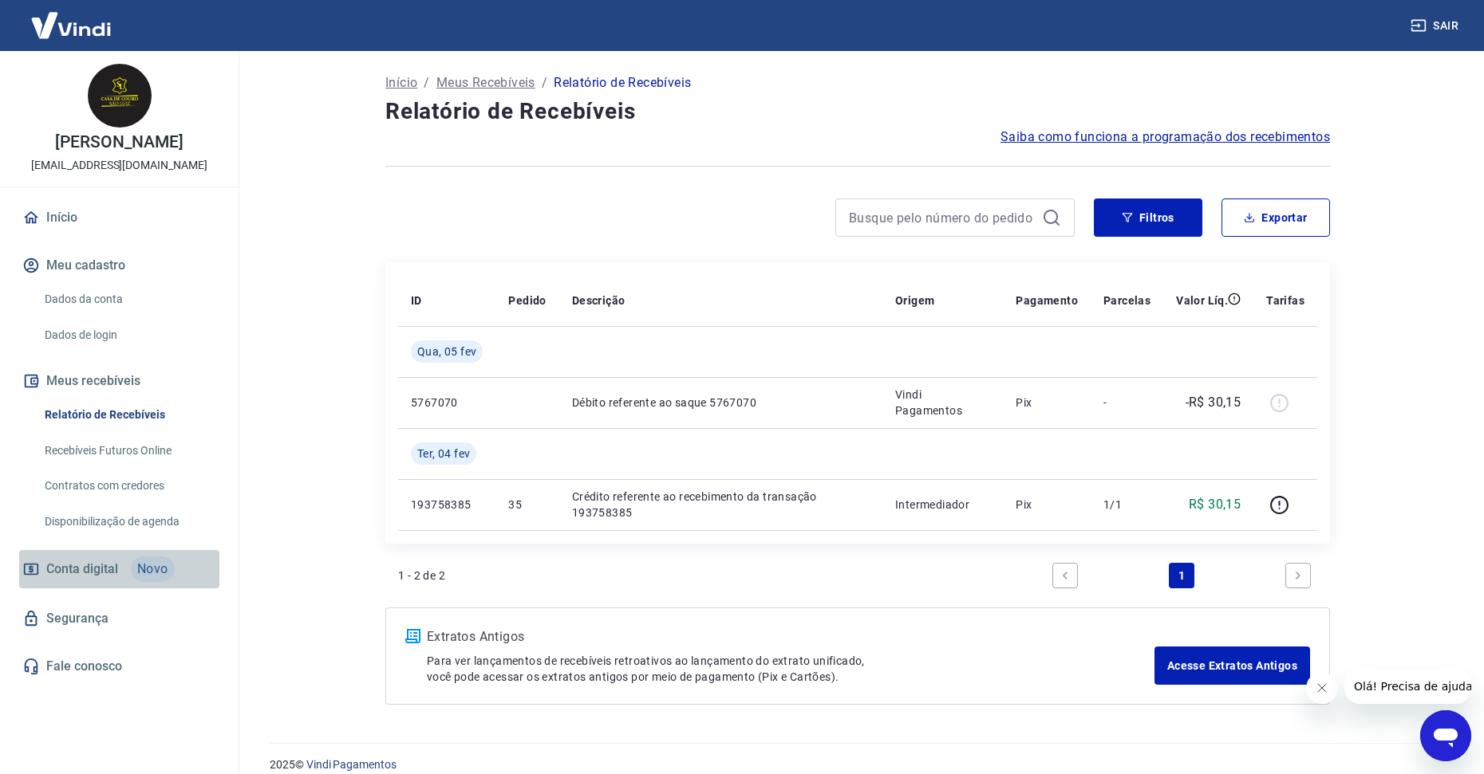
click at [60, 573] on span "Conta digital" at bounding box center [82, 569] width 72 height 22
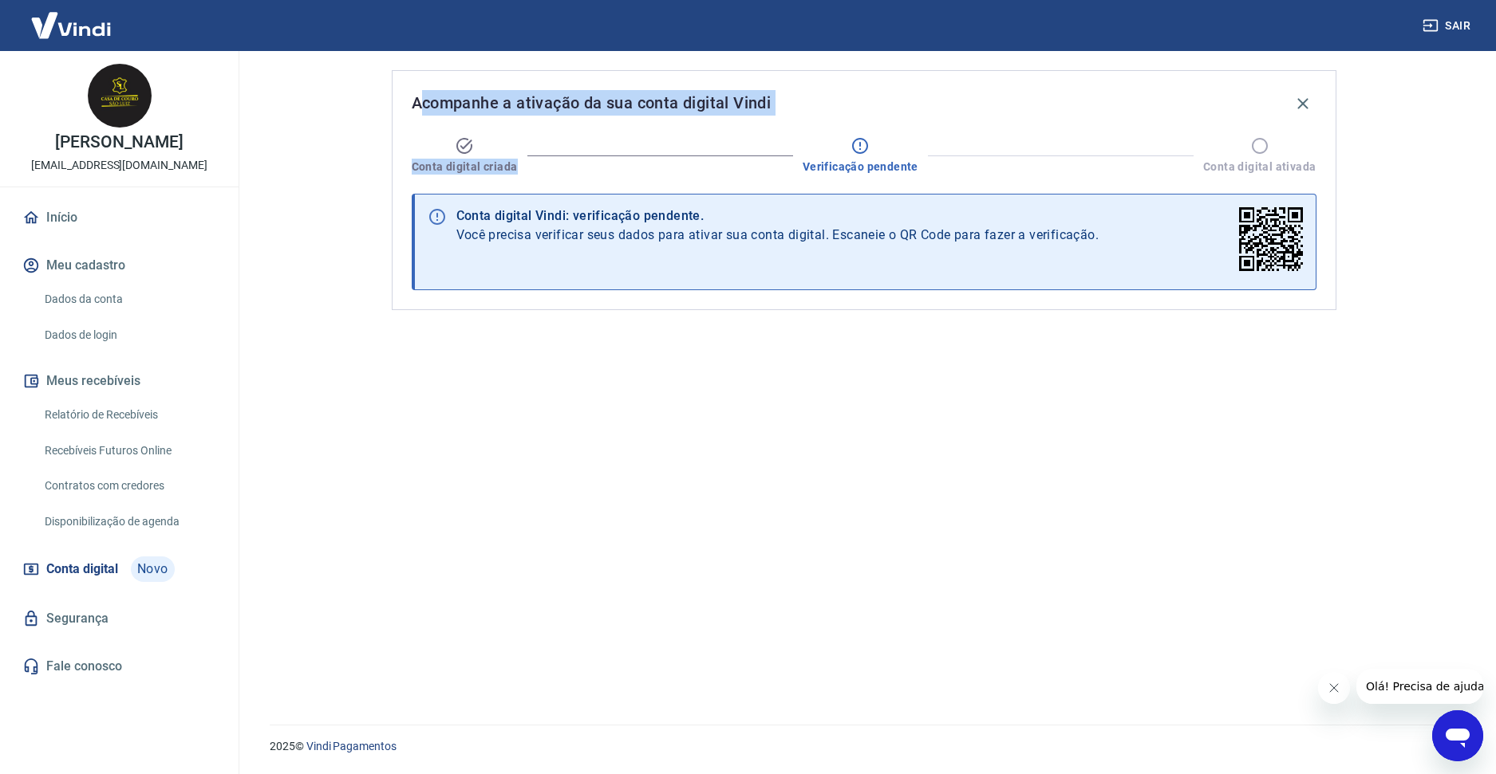
drag, startPoint x: 424, startPoint y: 103, endPoint x: 816, endPoint y: 150, distance: 395.2
click at [772, 140] on div "Acompanhe a ativação da sua conta digital Vindi Conta digital criada Verificaçã…" at bounding box center [864, 190] width 944 height 240
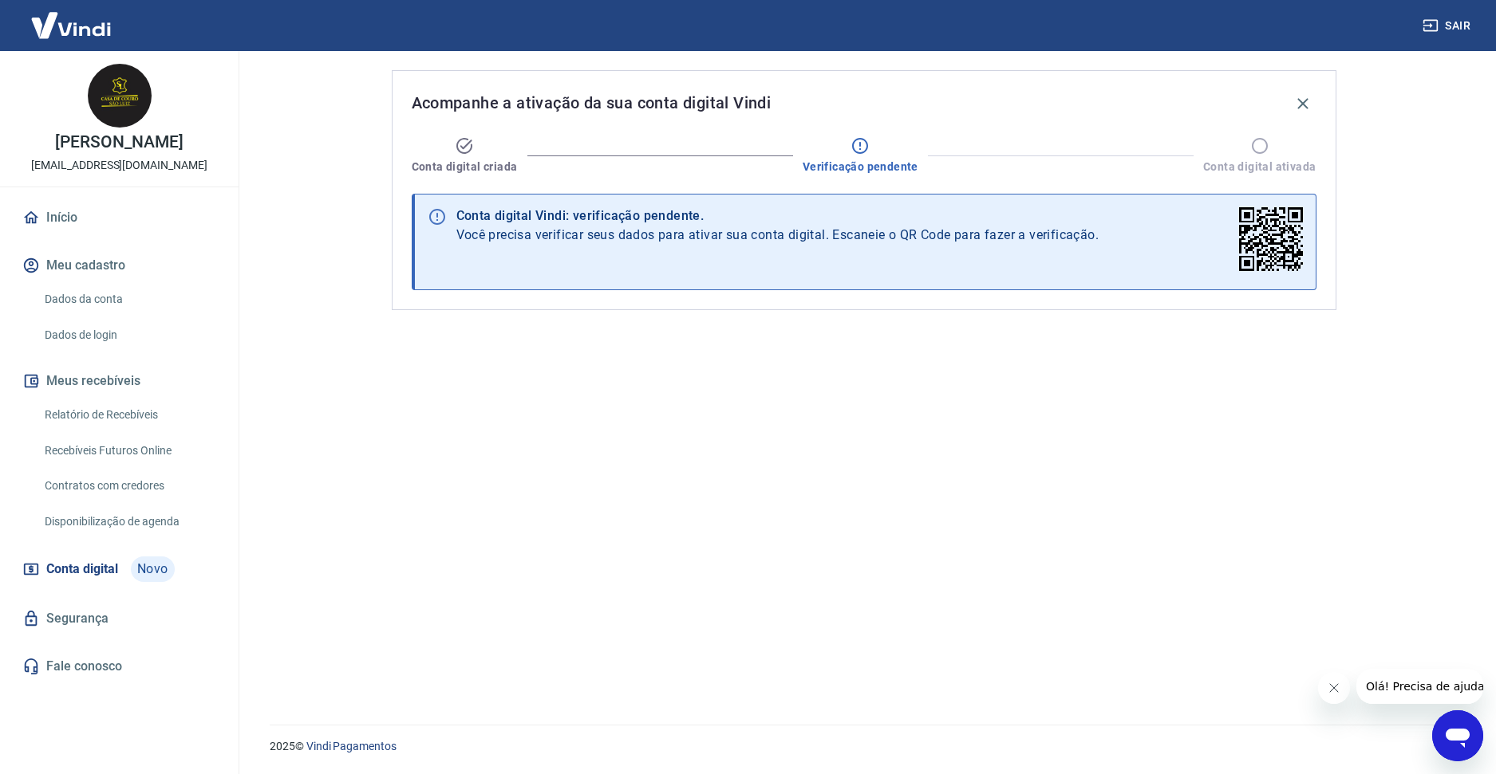
click at [821, 156] on div "Verificação pendente" at bounding box center [860, 155] width 116 height 38
drag, startPoint x: 1000, startPoint y: 516, endPoint x: 841, endPoint y: 478, distance: 164.1
click at [1000, 516] on div "Acompanhe a ativação da sua conta digital Vindi Conta digital criada Verificaçã…" at bounding box center [863, 378] width 983 height 655
click at [123, 217] on link "Início" at bounding box center [119, 217] width 200 height 35
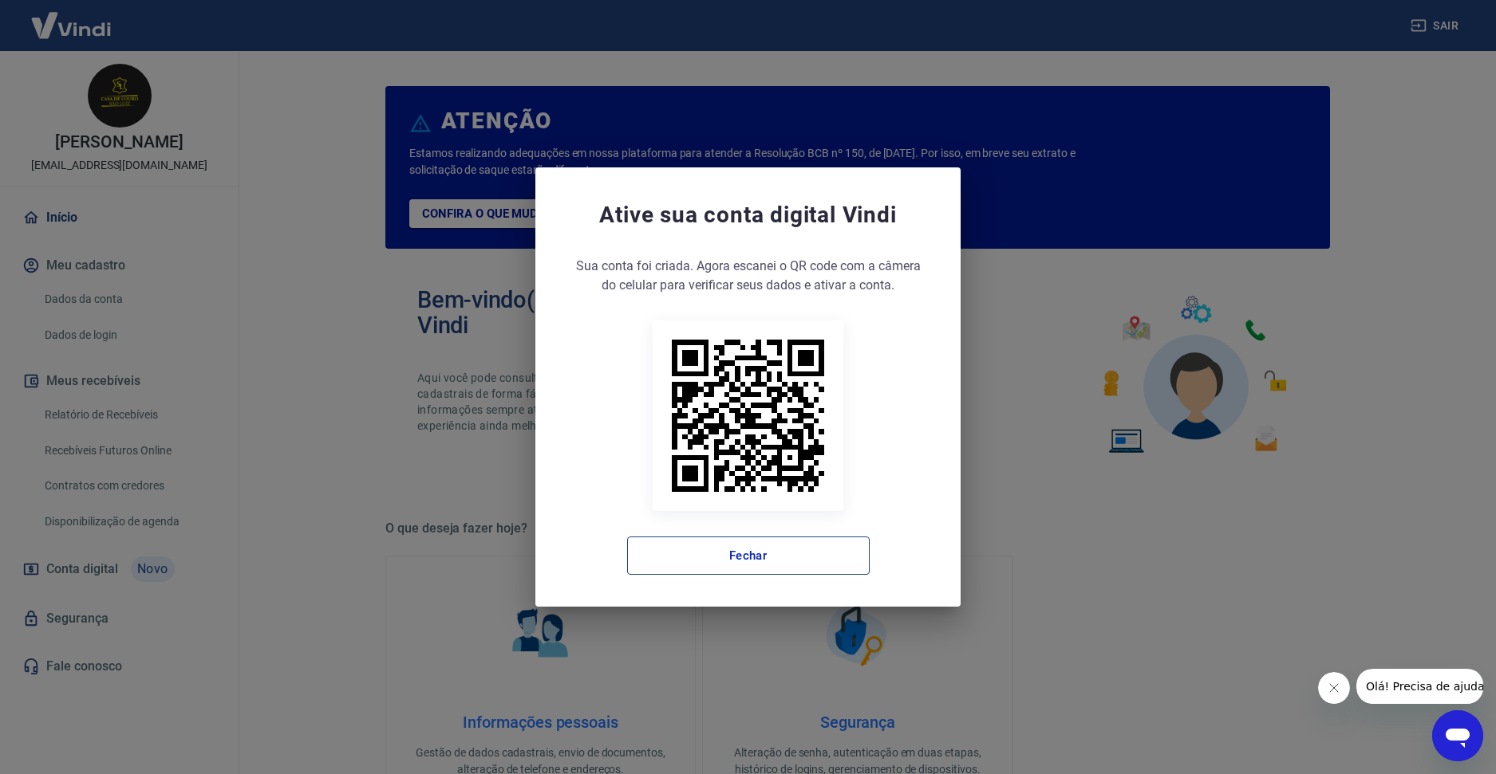
click at [755, 559] on button "Fechar" at bounding box center [748, 556] width 242 height 38
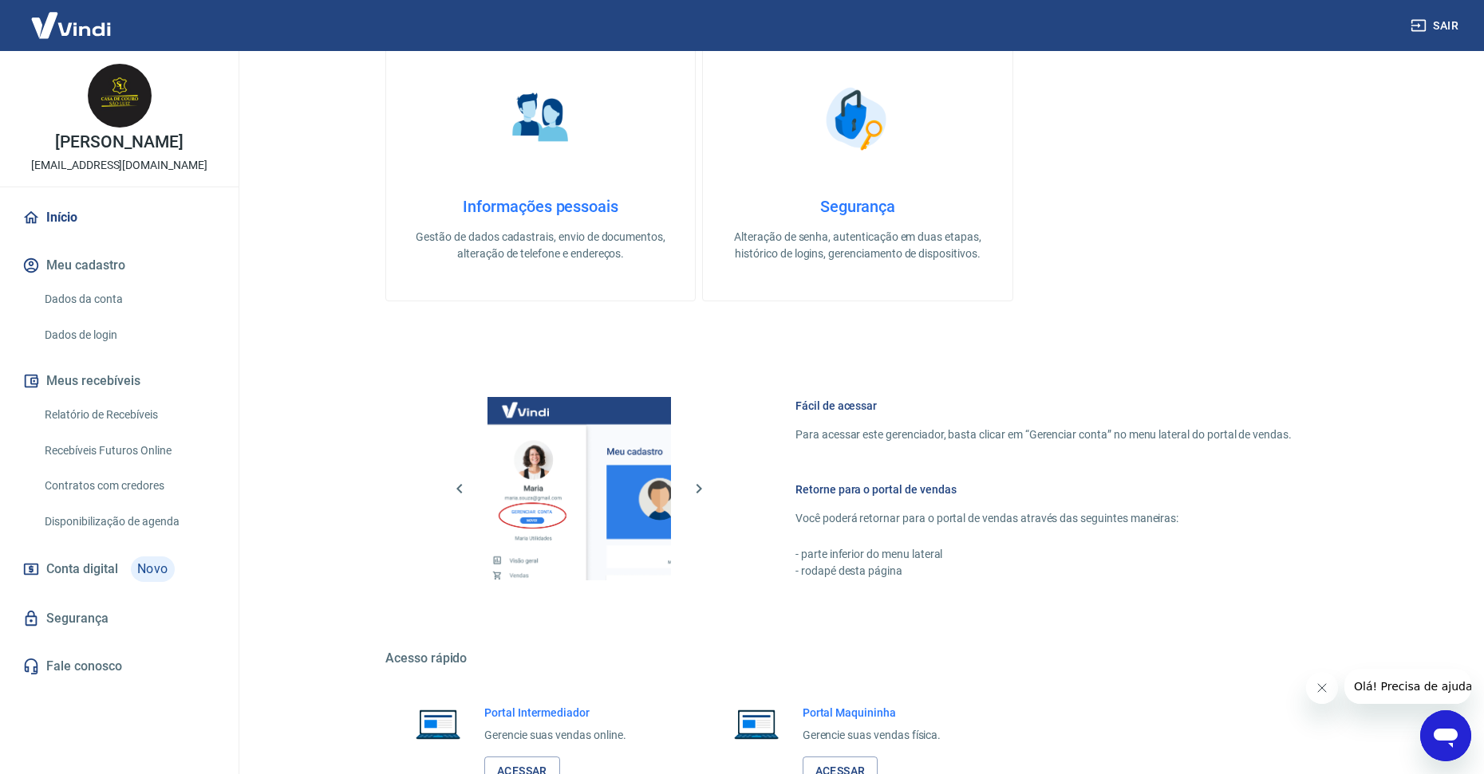
scroll to position [634, 0]
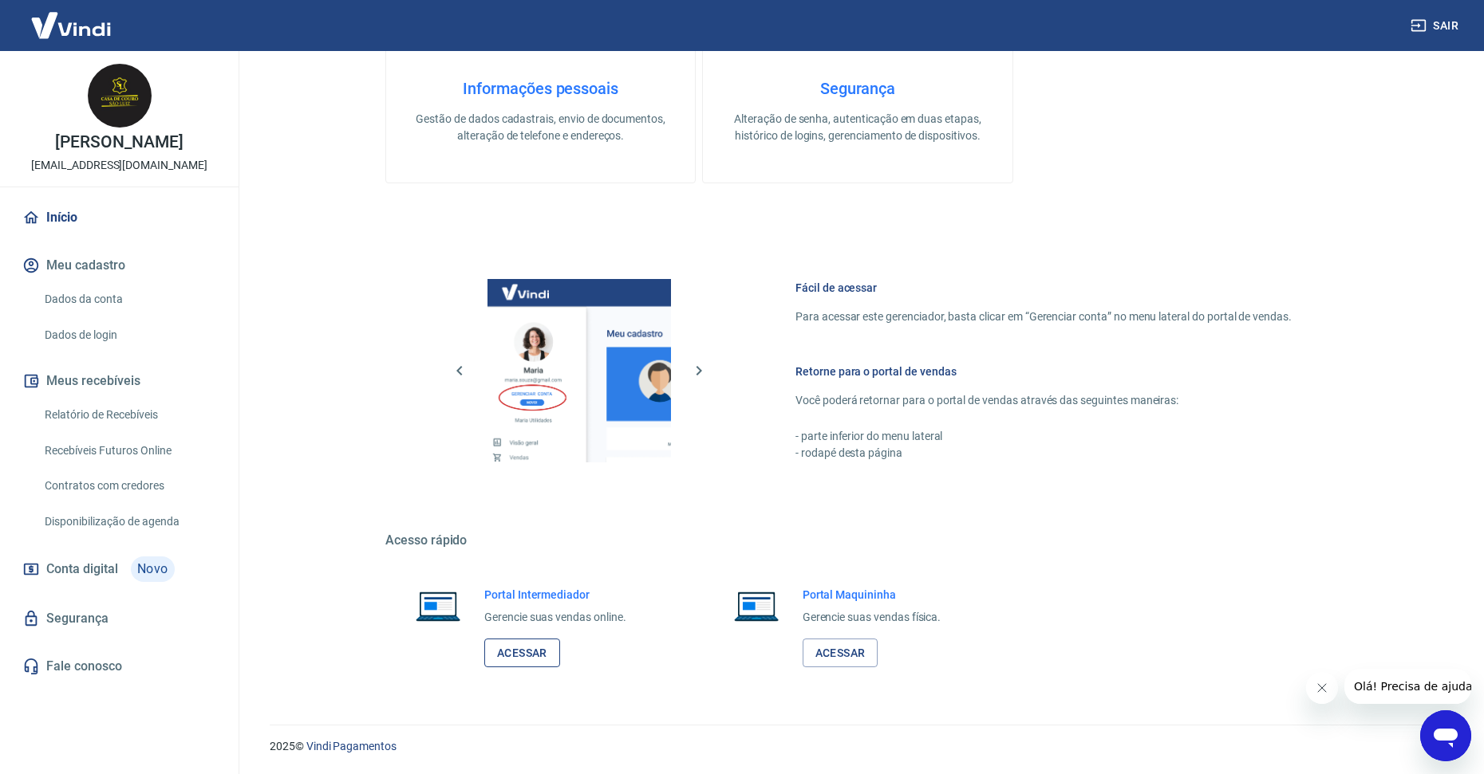
click at [524, 648] on link "Acessar" at bounding box center [522, 654] width 76 height 30
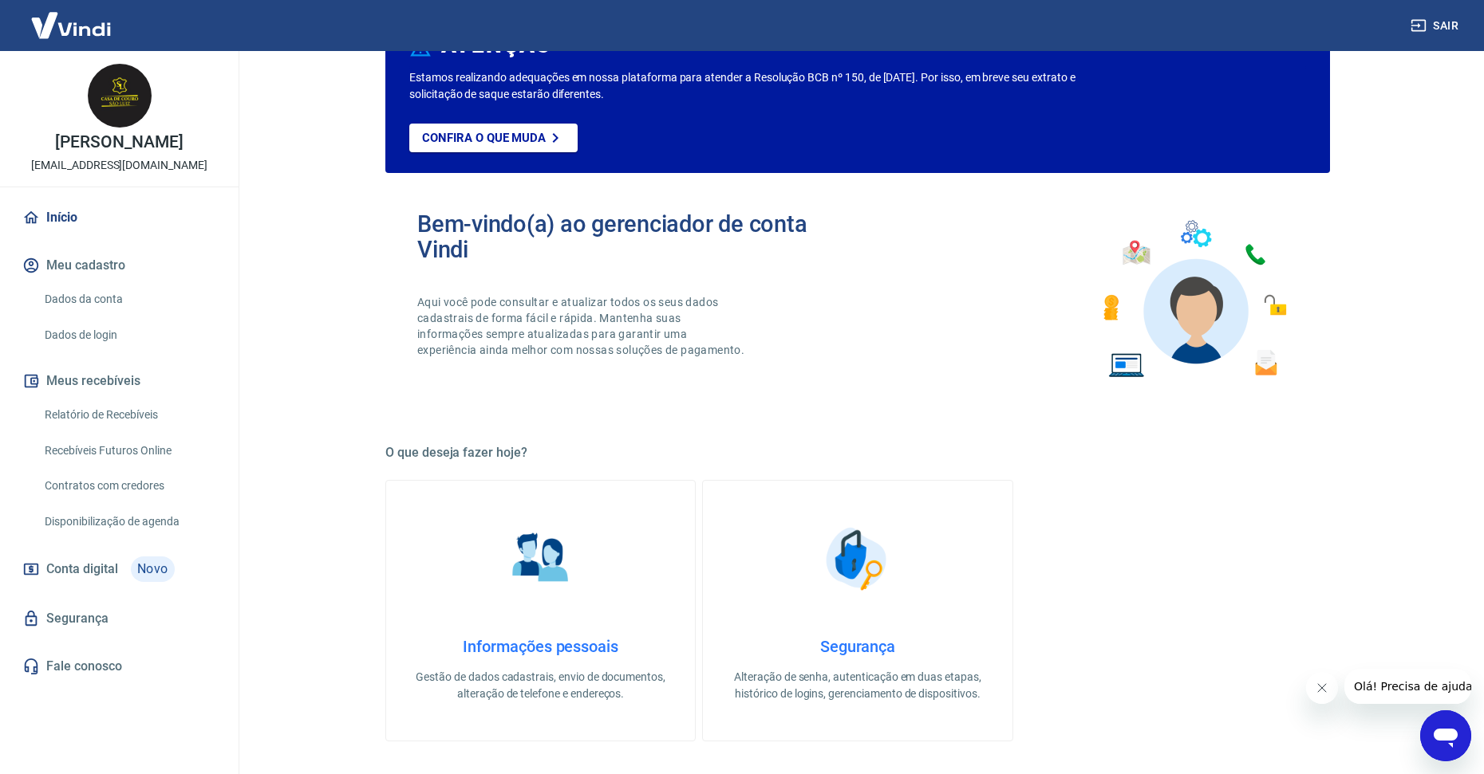
scroll to position [0, 0]
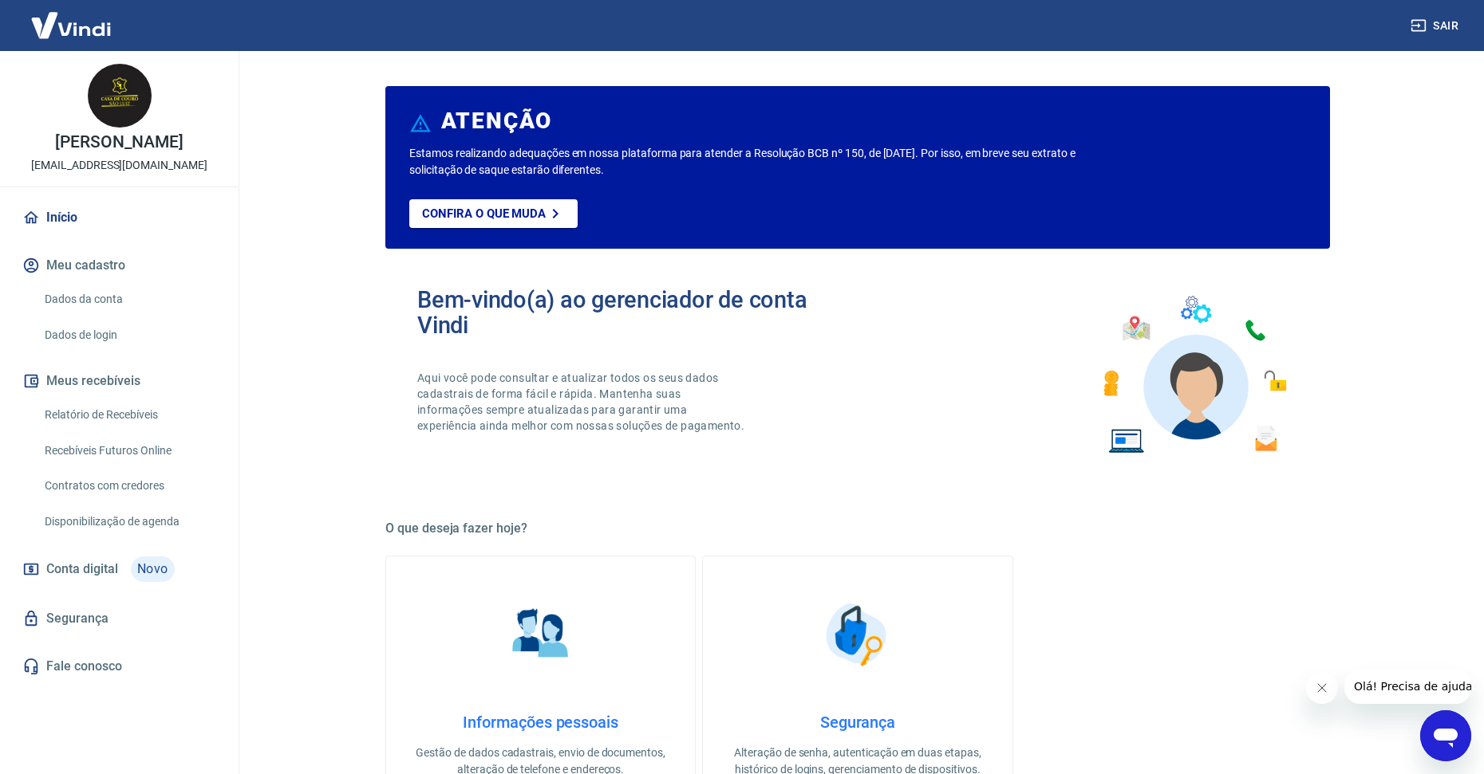
click at [1047, 526] on h5 "O que deseja fazer hoje?" at bounding box center [857, 529] width 944 height 16
drag, startPoint x: 925, startPoint y: 483, endPoint x: 905, endPoint y: 493, distance: 22.5
click at [921, 483] on div "Bem-vindo(a) ao gerenciador de conta Vindi Aqui você pode consultar e atualizar…" at bounding box center [857, 375] width 944 height 227
click at [907, 331] on div "Bem-vindo(a) ao gerenciador de conta Vindi Aqui você pode consultar e atualizar…" at bounding box center [857, 375] width 944 height 227
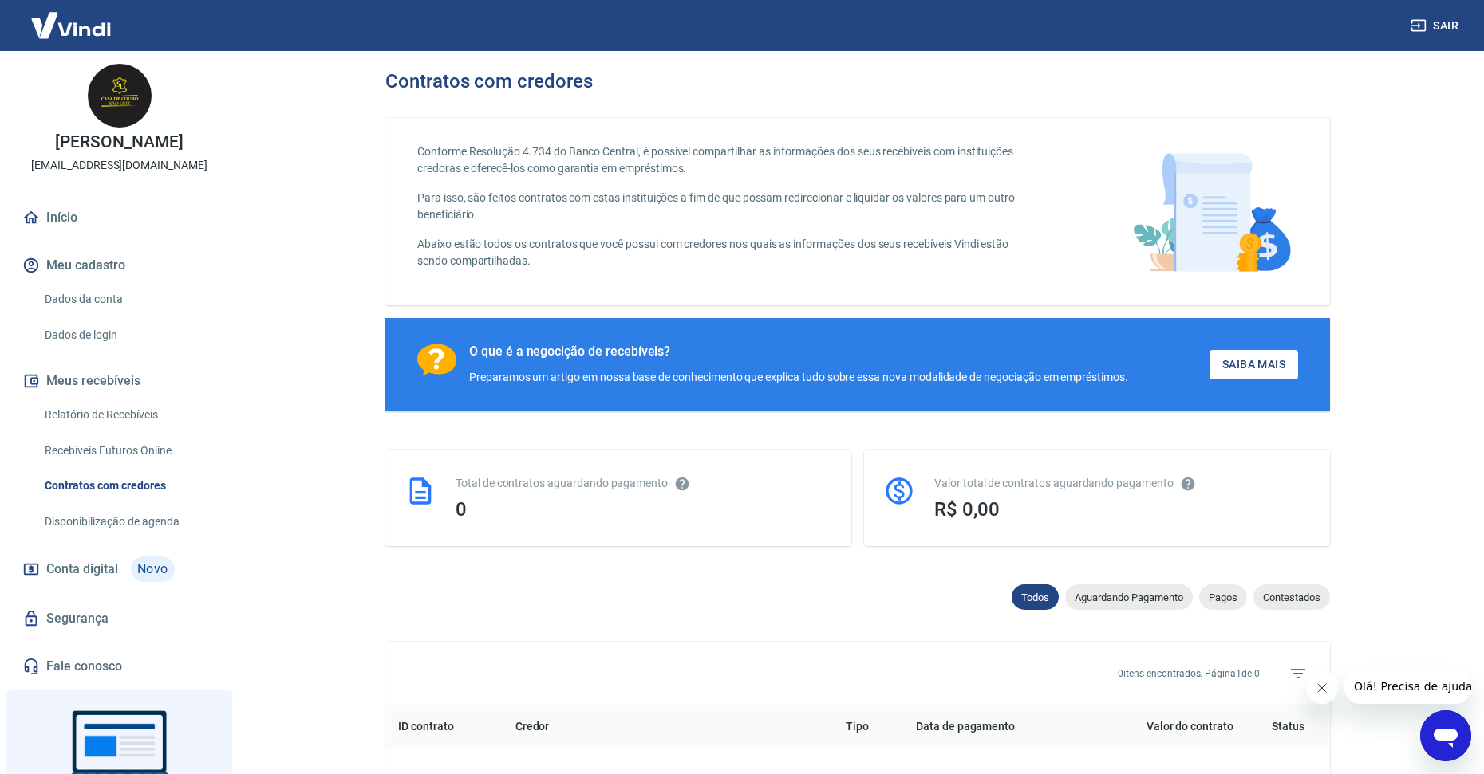
drag, startPoint x: 1465, startPoint y: 116, endPoint x: 1444, endPoint y: 129, distance: 25.0
click at [1465, 116] on main "Contratos com credores Conforme Resolução 4.734 do Banco Central, é possível co…" at bounding box center [857, 412] width 1252 height 723
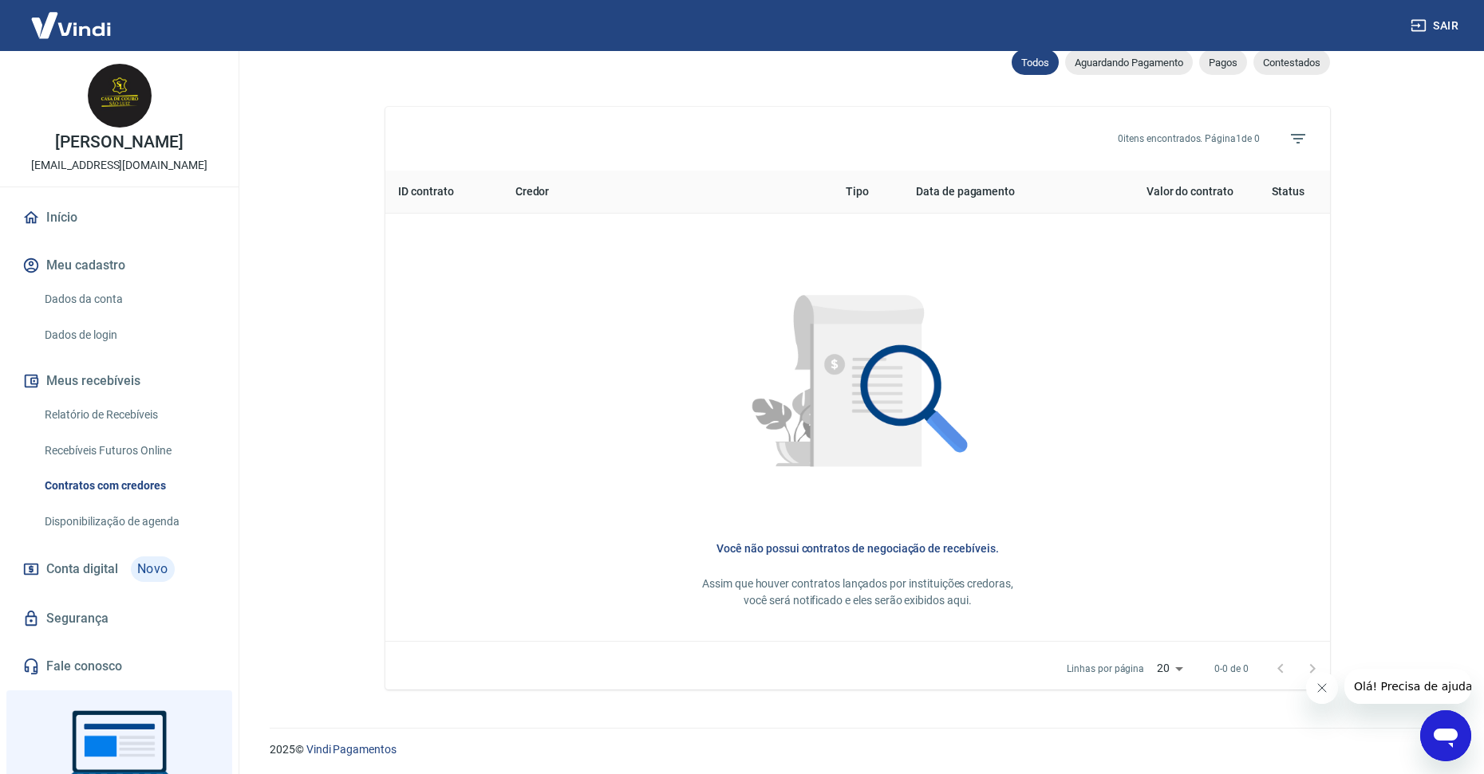
scroll to position [538, 0]
